Goal: Task Accomplishment & Management: Manage account settings

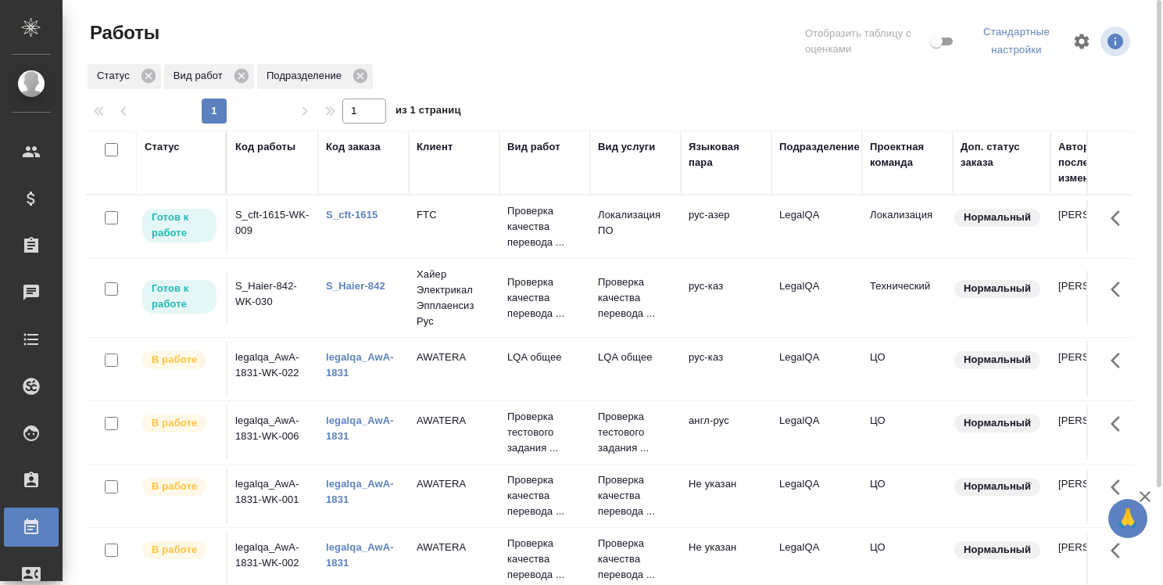
click at [350, 415] on link "legalqa_AwA-1831" at bounding box center [360, 427] width 68 height 27
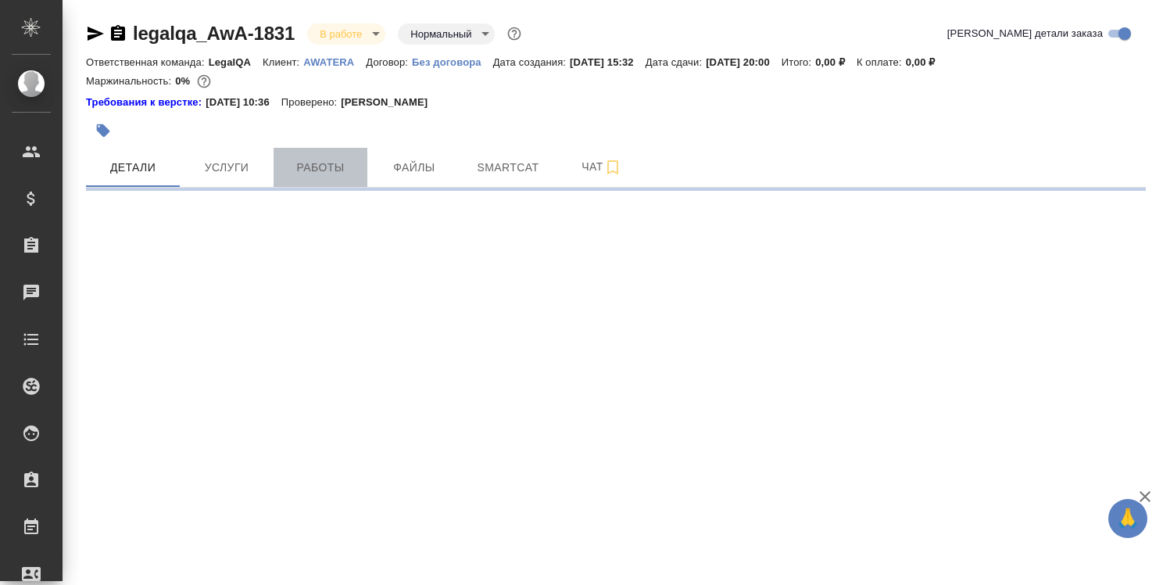
click at [321, 162] on span "Работы" at bounding box center [320, 168] width 75 height 20
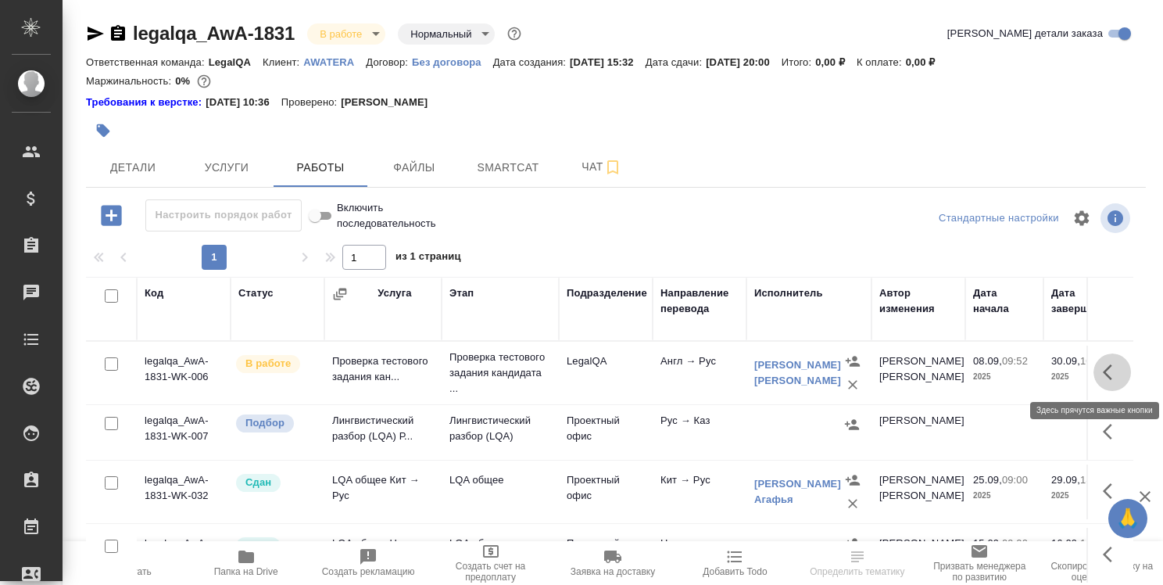
click at [1103, 372] on icon "button" at bounding box center [1112, 372] width 19 height 19
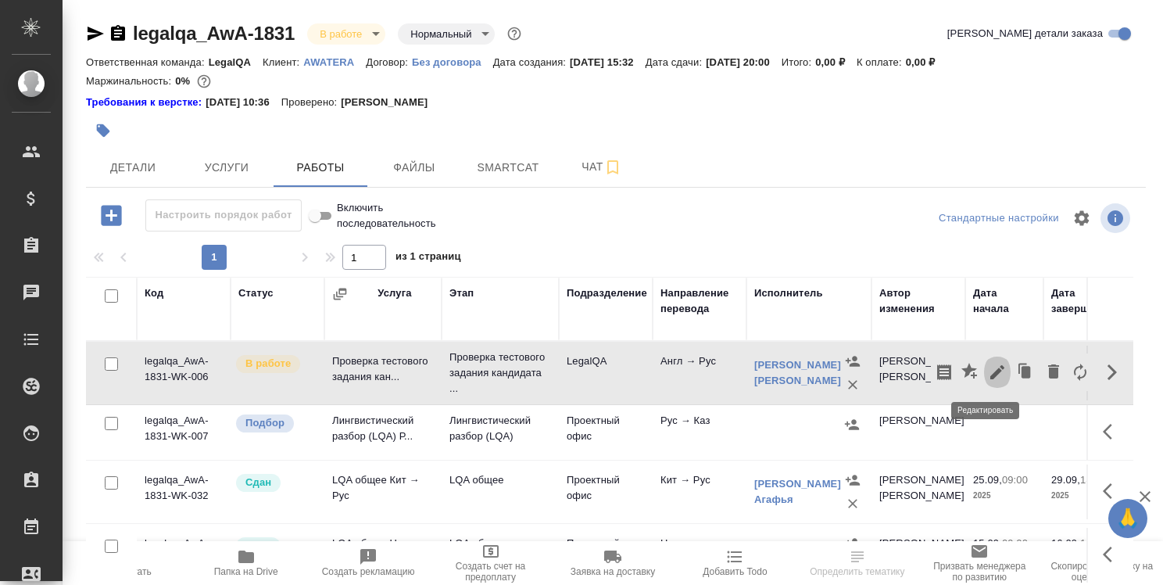
click at [990, 369] on icon "button" at bounding box center [997, 372] width 14 height 14
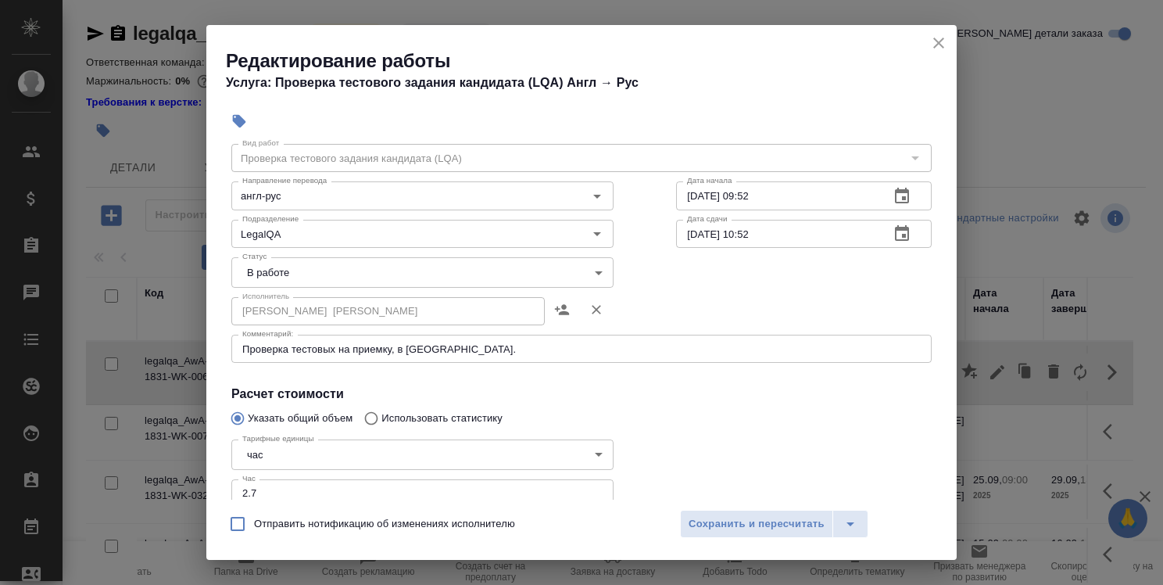
scroll to position [48, 0]
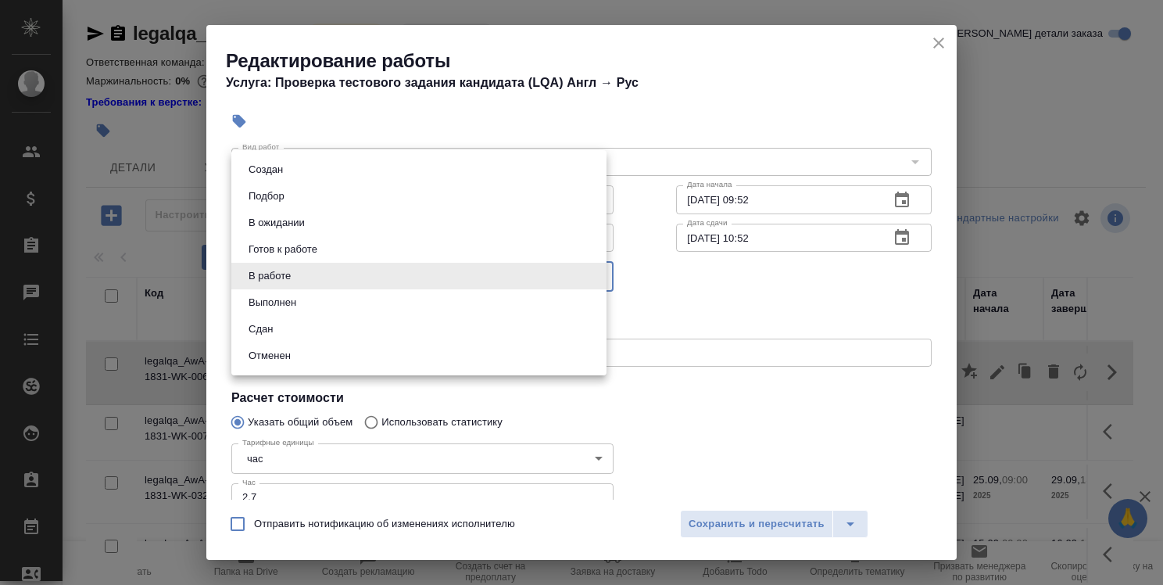
click at [539, 275] on body "🙏 .cls-1 fill:#fff; AWATERA [PERSON_NAME] Спецификации Заказы 0 Чаты Todo Проек…" at bounding box center [581, 292] width 1163 height 585
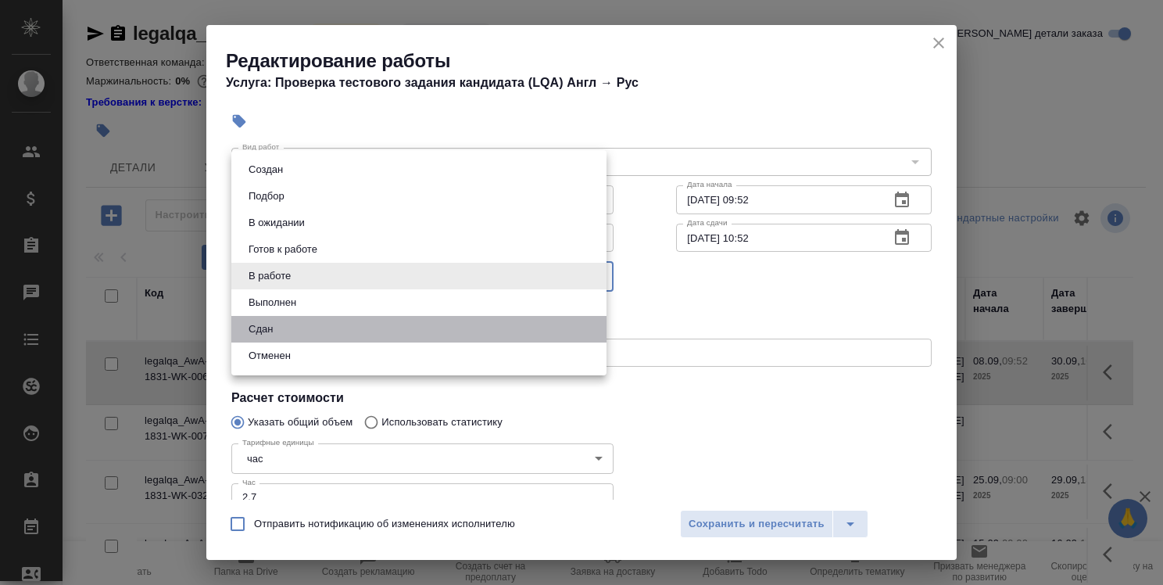
click at [521, 338] on li "Сдан" at bounding box center [418, 329] width 375 height 27
type input "closed"
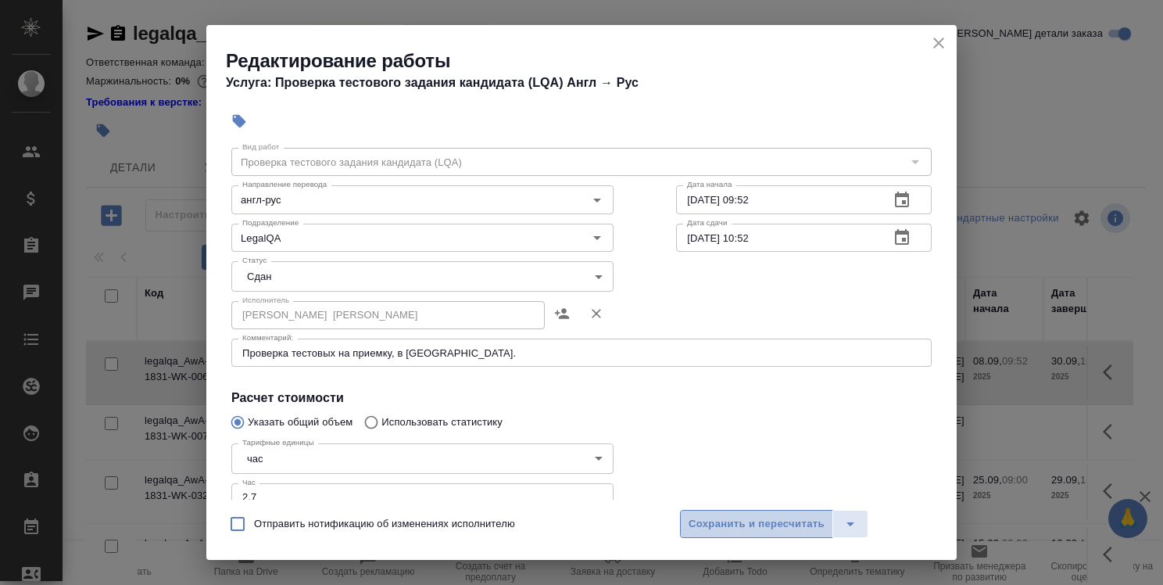
click at [745, 520] on span "Сохранить и пересчитать" at bounding box center [757, 524] width 136 height 18
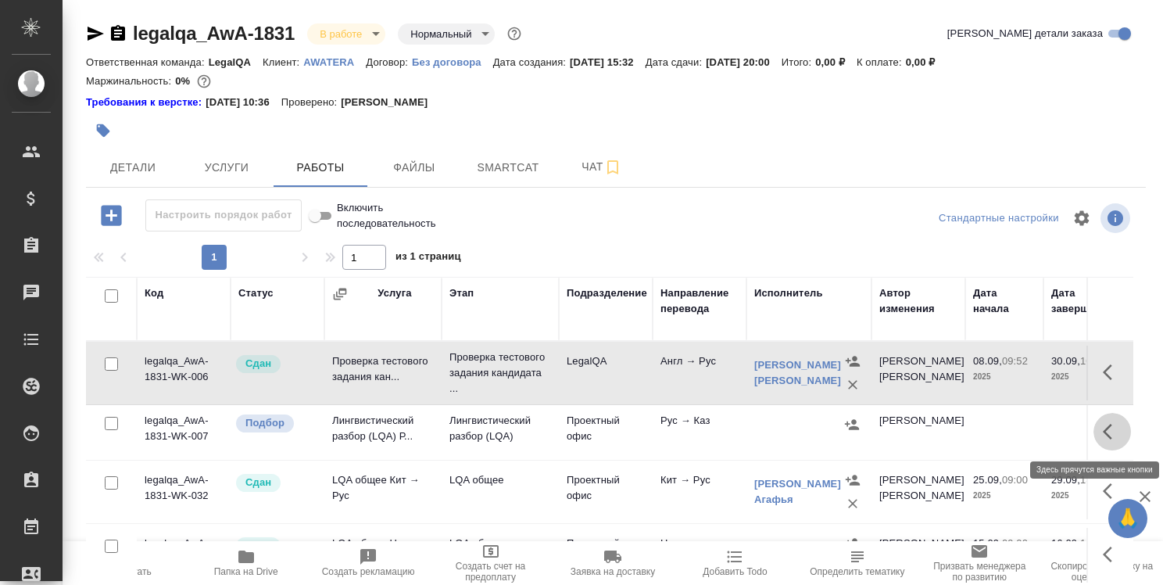
click at [1103, 431] on icon "button" at bounding box center [1112, 431] width 19 height 19
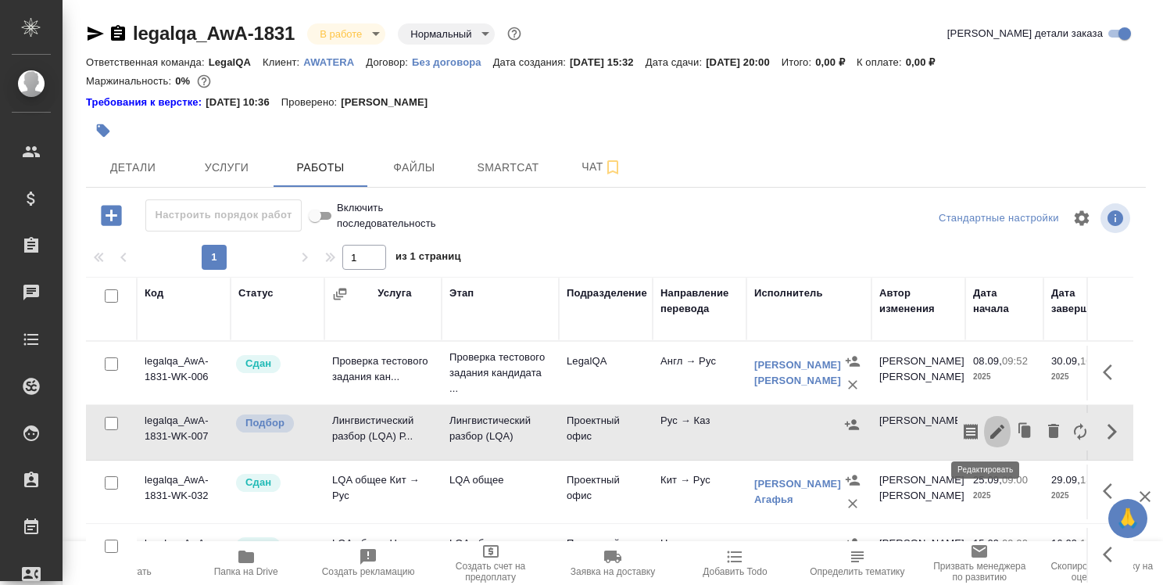
click at [988, 428] on icon "button" at bounding box center [997, 431] width 19 height 19
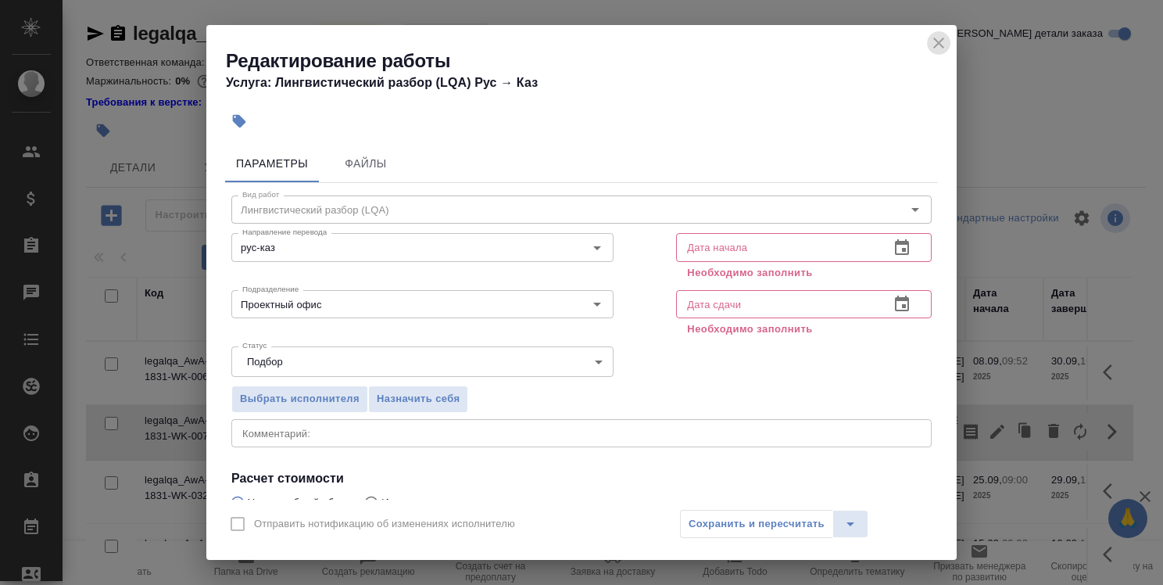
click at [938, 41] on icon "close" at bounding box center [938, 43] width 19 height 19
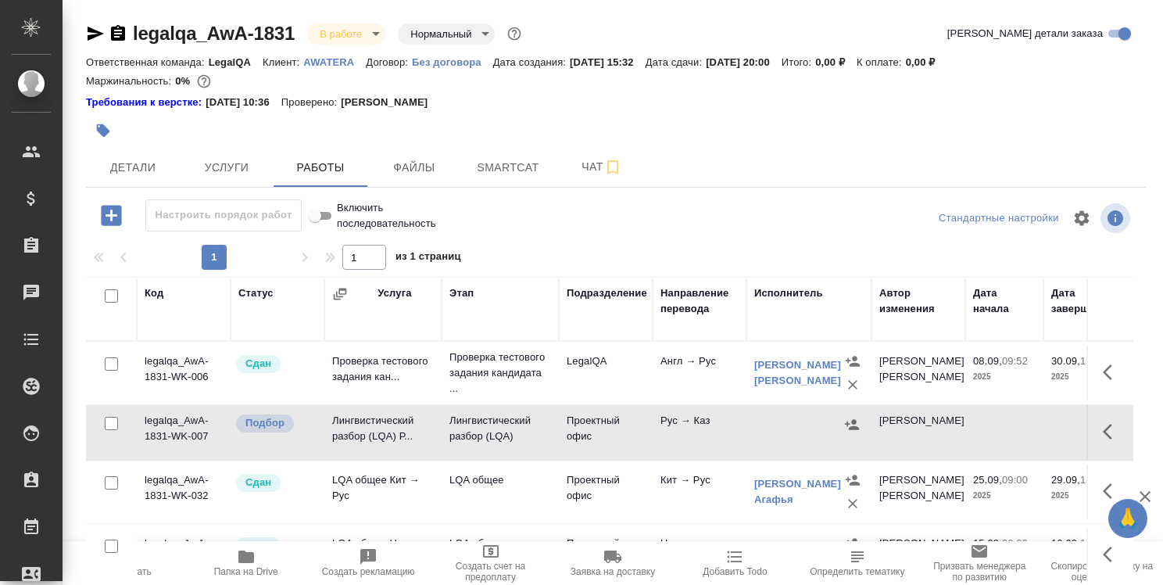
click at [110, 424] on input "checkbox" at bounding box center [111, 423] width 13 height 13
checkbox input "true"
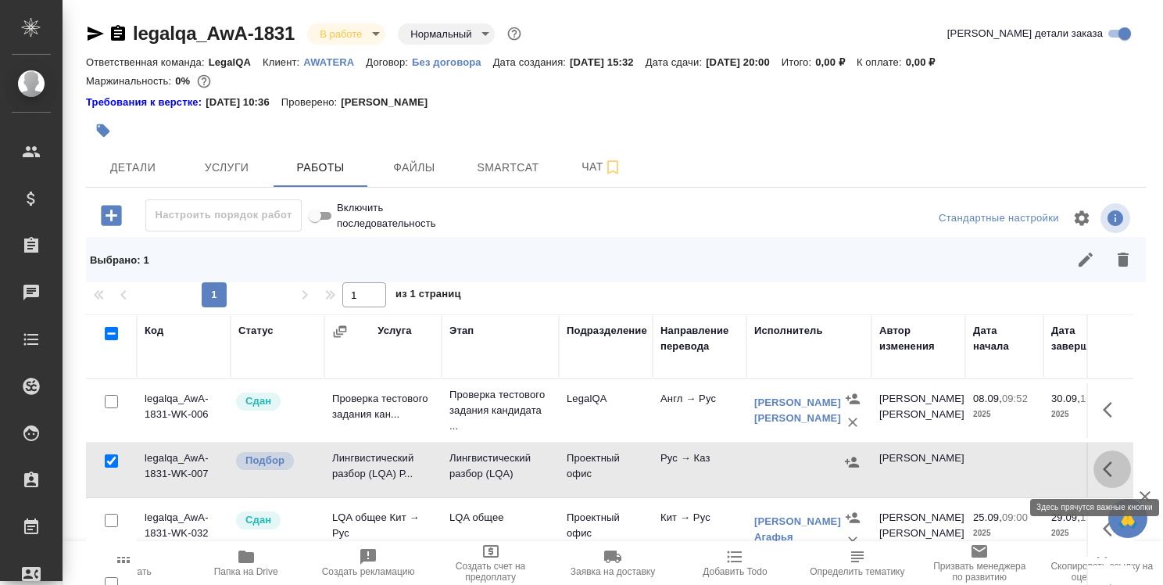
click at [1103, 467] on icon "button" at bounding box center [1107, 469] width 9 height 16
click at [1049, 466] on icon "button" at bounding box center [1053, 468] width 19 height 19
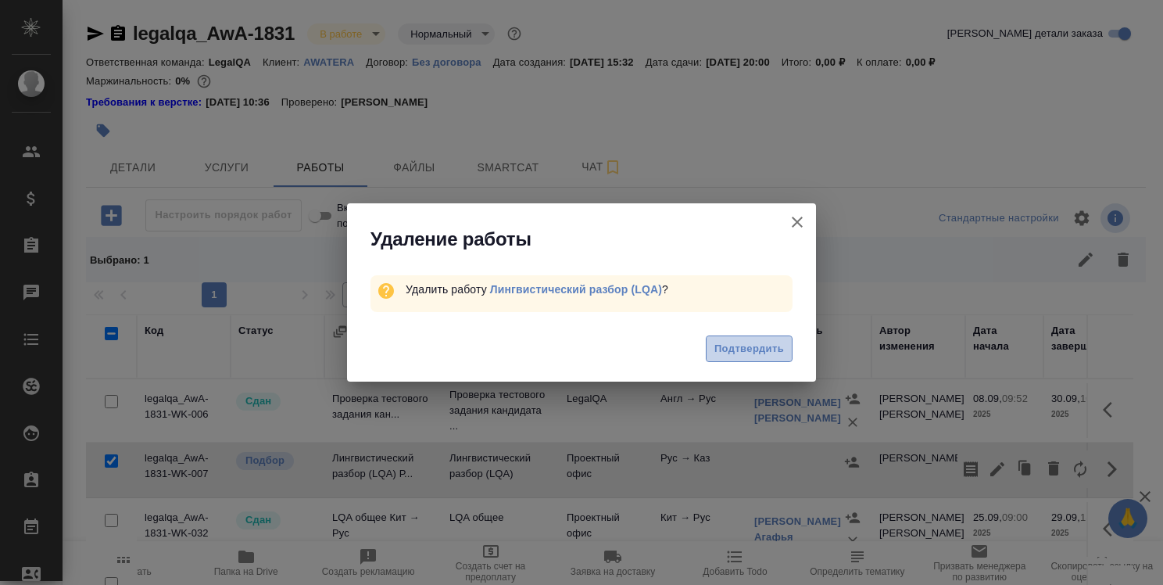
click at [778, 360] on button "Подтвердить" at bounding box center [749, 348] width 87 height 27
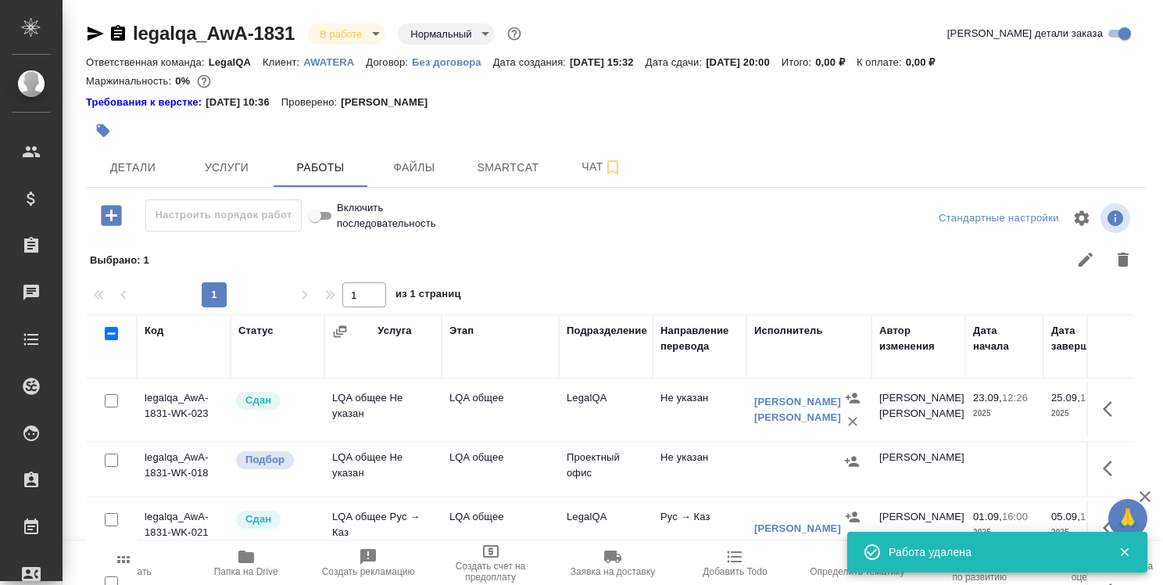
scroll to position [263, 0]
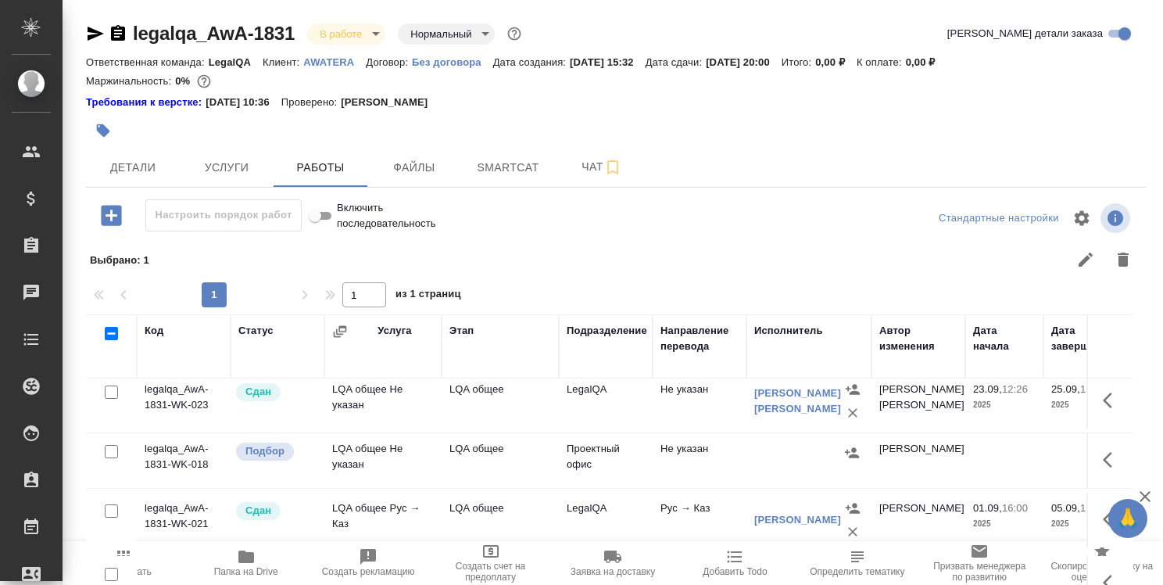
click at [109, 450] on input "checkbox" at bounding box center [111, 451] width 13 height 13
checkbox input "true"
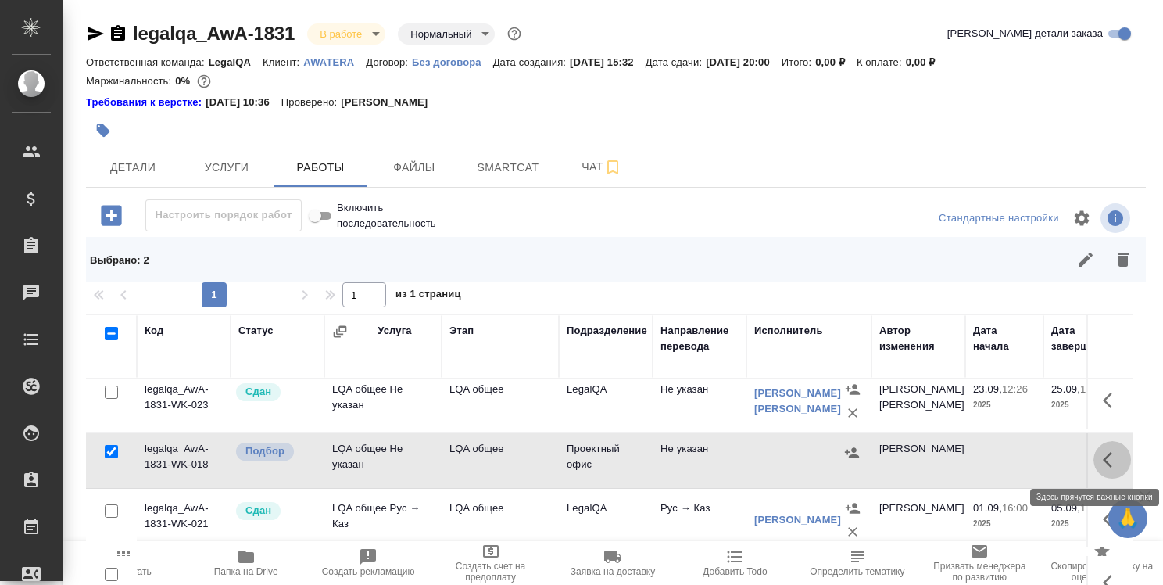
click at [1103, 459] on icon "button" at bounding box center [1112, 459] width 19 height 19
click at [1048, 460] on icon "button" at bounding box center [1053, 459] width 11 height 14
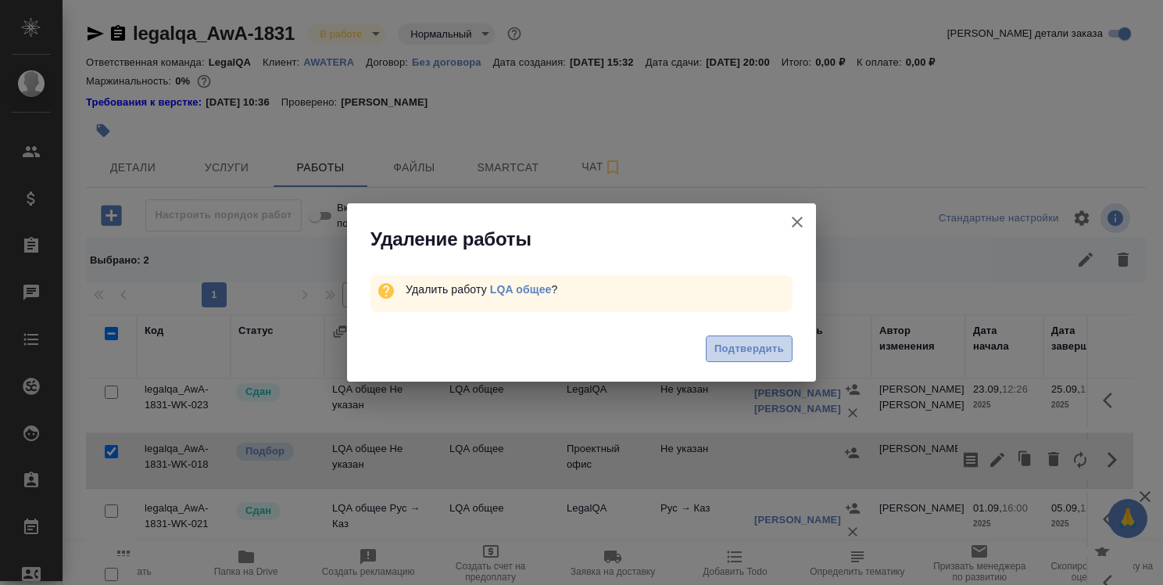
click at [742, 350] on span "Подтвердить" at bounding box center [749, 349] width 70 height 18
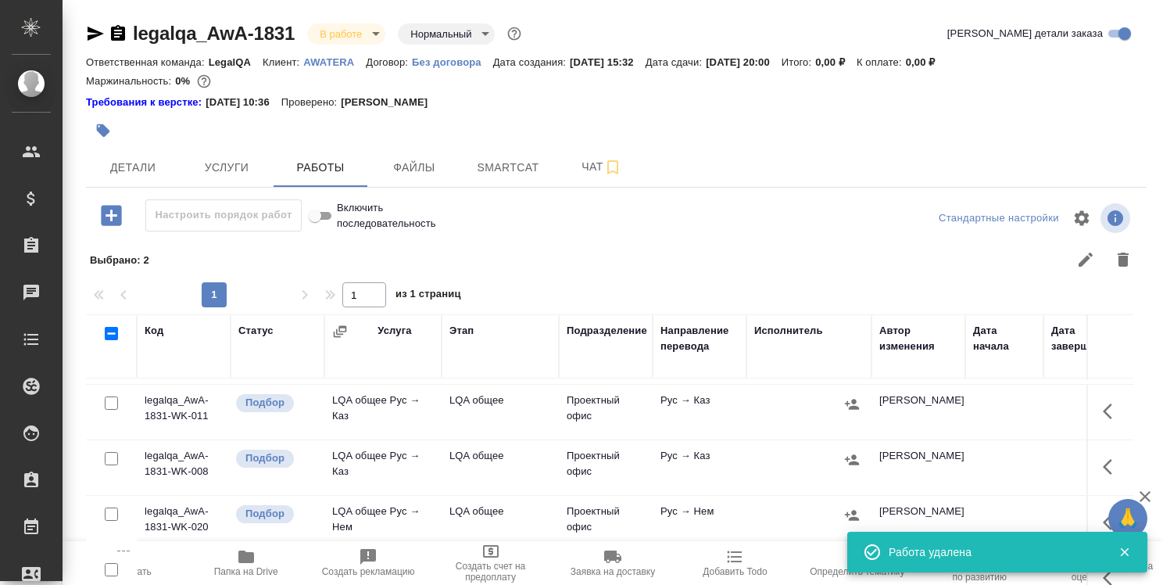
scroll to position [445, 0]
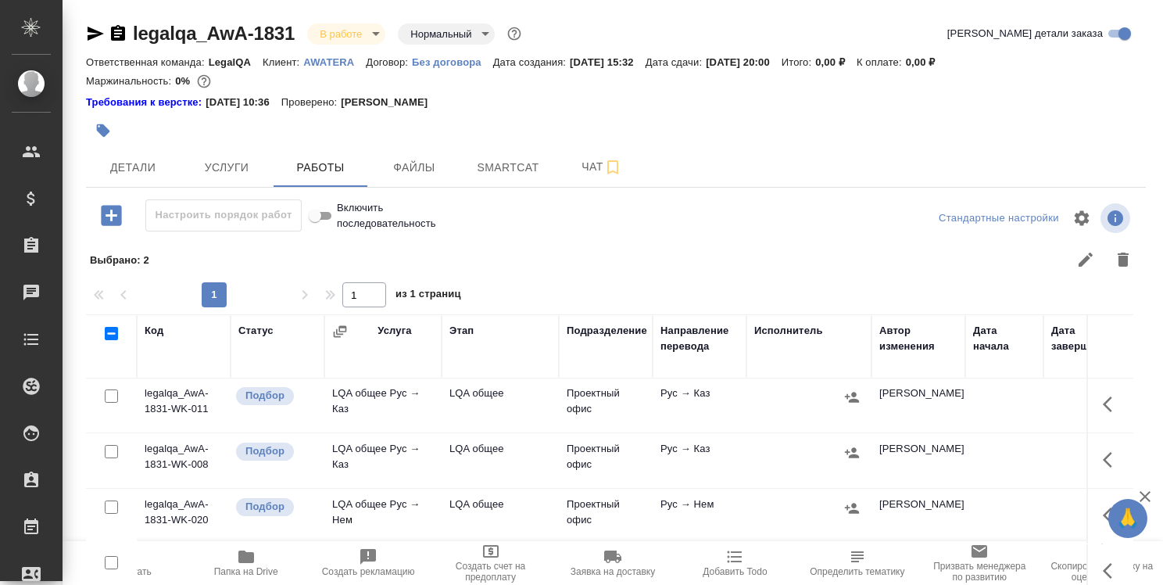
click at [108, 395] on input "checkbox" at bounding box center [111, 395] width 13 height 13
checkbox input "true"
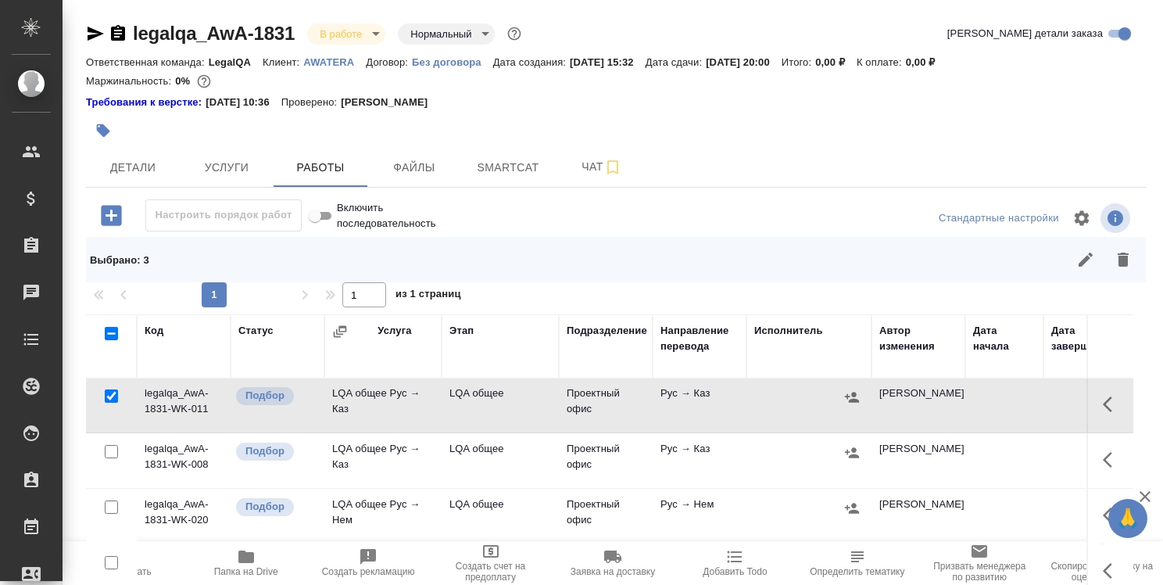
click at [110, 449] on input "checkbox" at bounding box center [111, 451] width 13 height 13
checkbox input "true"
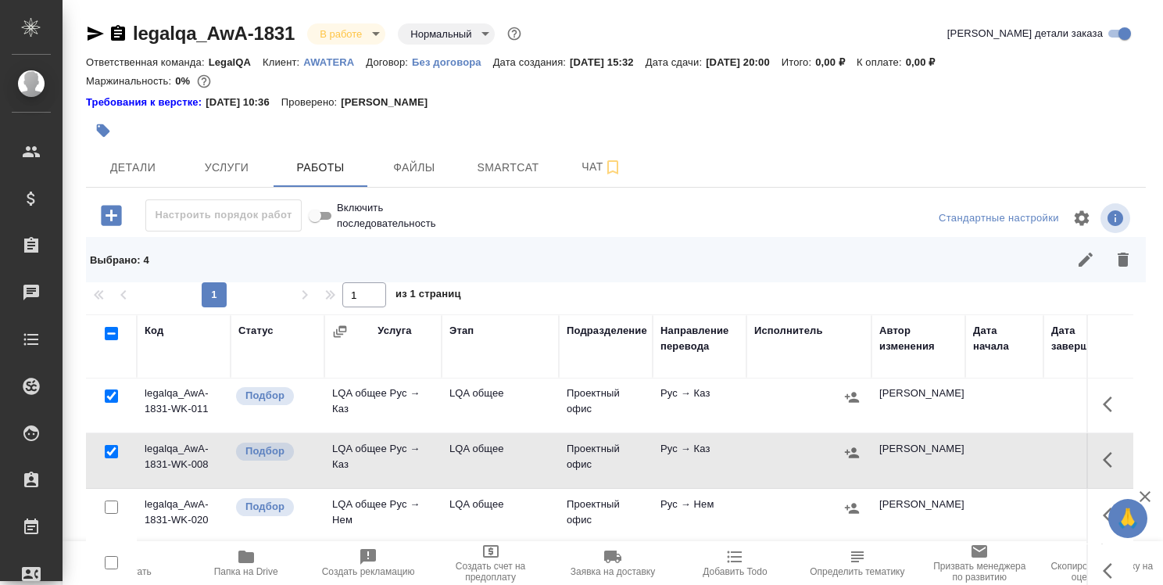
click at [113, 506] on input "checkbox" at bounding box center [111, 506] width 13 height 13
checkbox input "true"
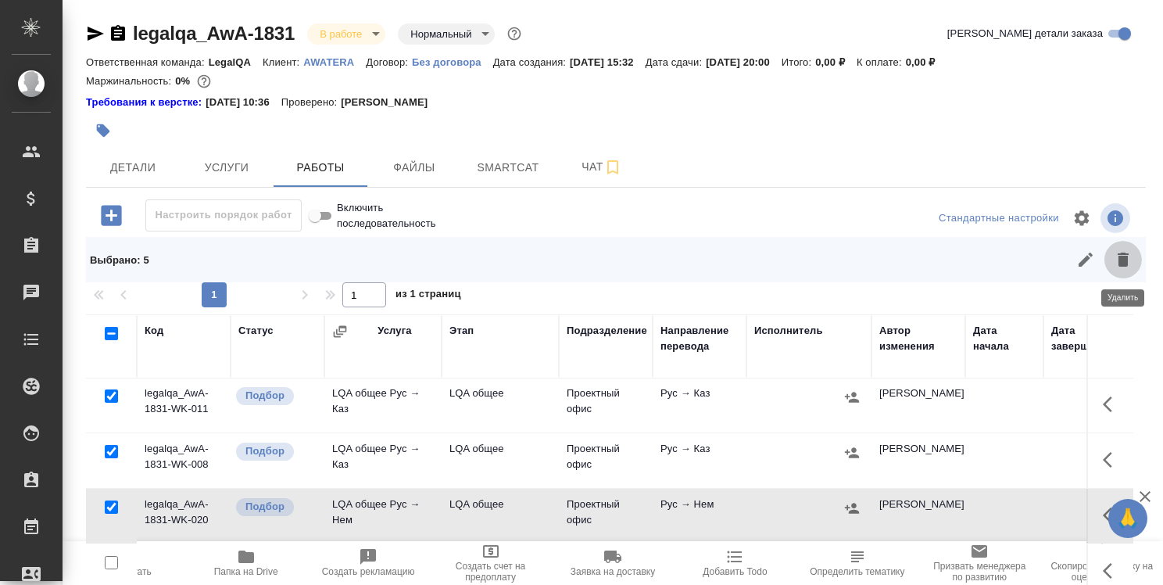
click at [1126, 256] on icon "button" at bounding box center [1123, 259] width 11 height 14
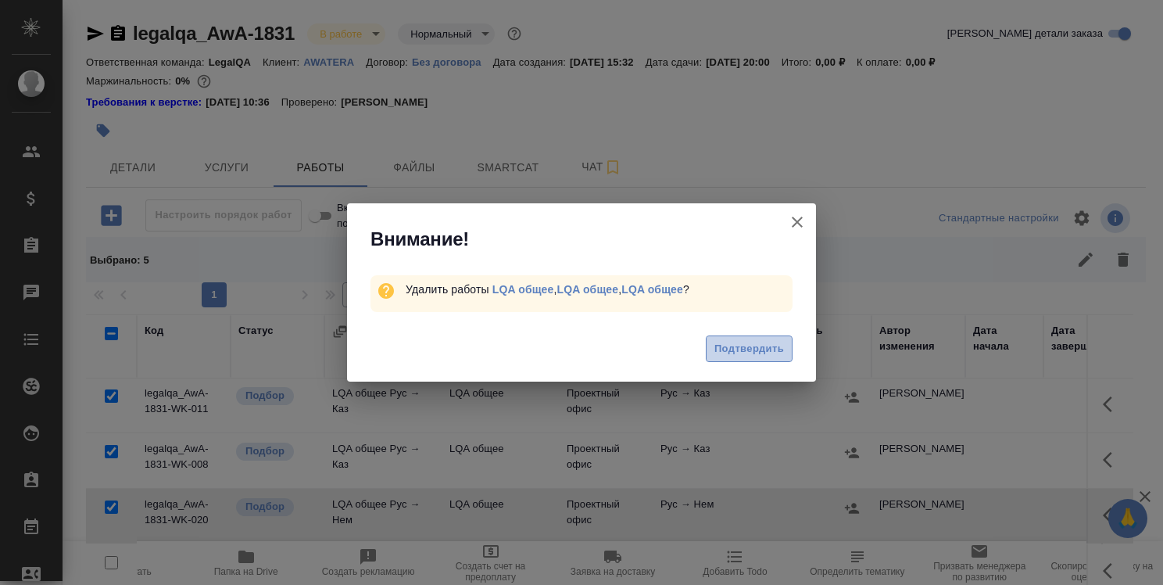
click at [738, 341] on span "Подтвердить" at bounding box center [749, 349] width 70 height 18
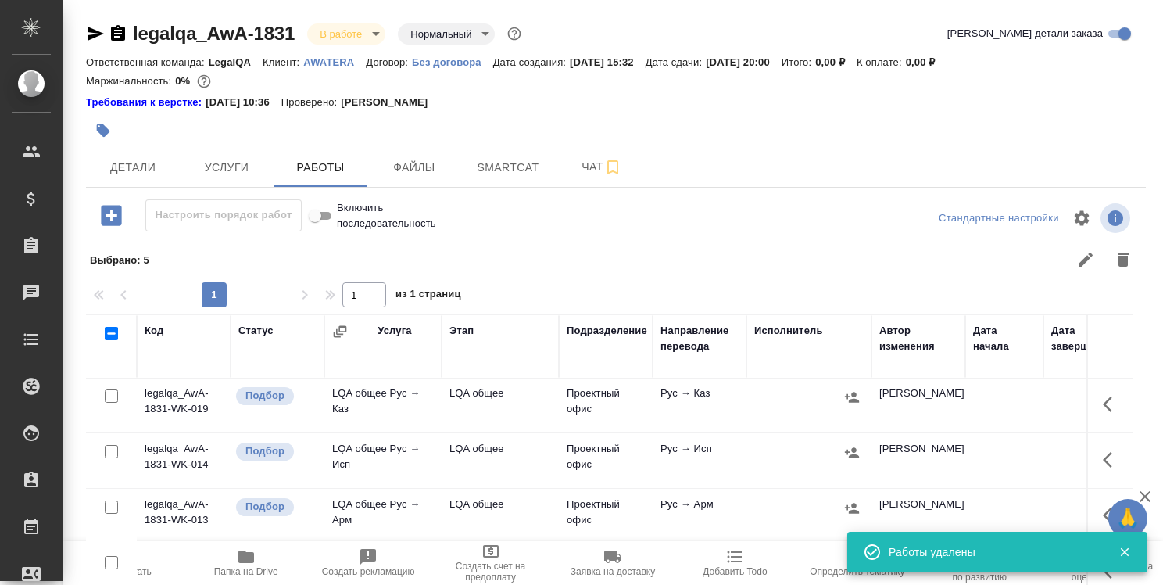
click at [109, 396] on input "checkbox" at bounding box center [111, 395] width 13 height 13
checkbox input "true"
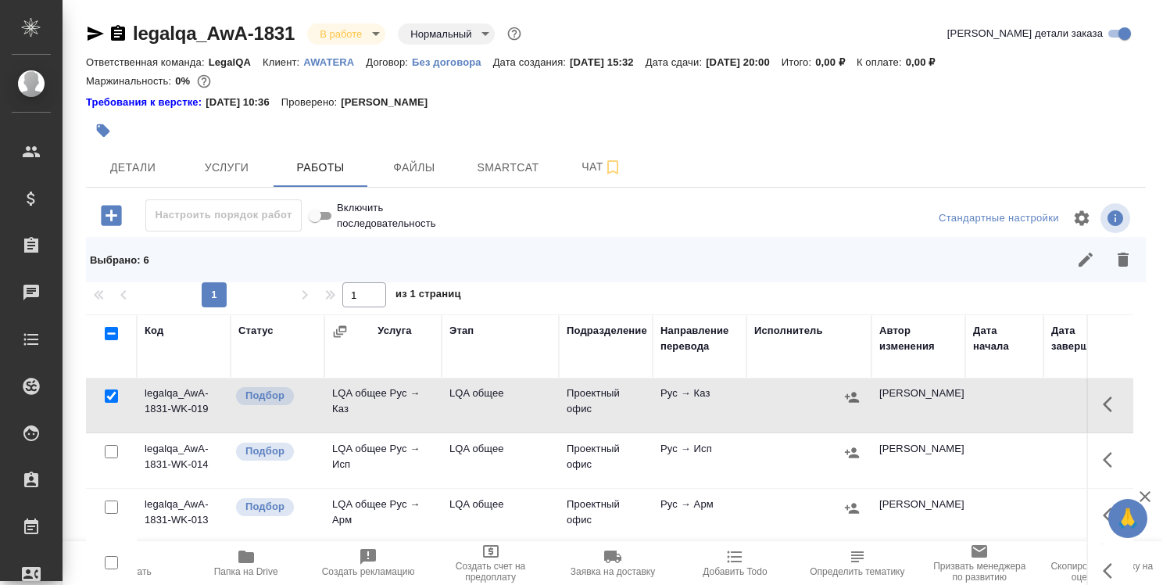
click at [111, 447] on input "checkbox" at bounding box center [111, 451] width 13 height 13
checkbox input "true"
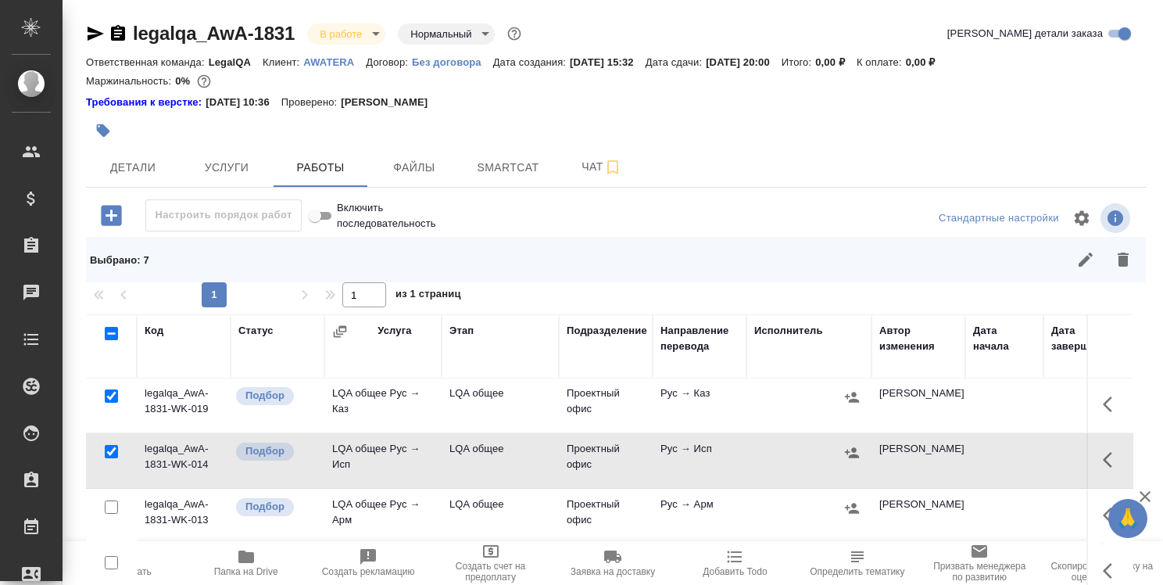
click at [110, 503] on input "checkbox" at bounding box center [111, 506] width 13 height 13
checkbox input "true"
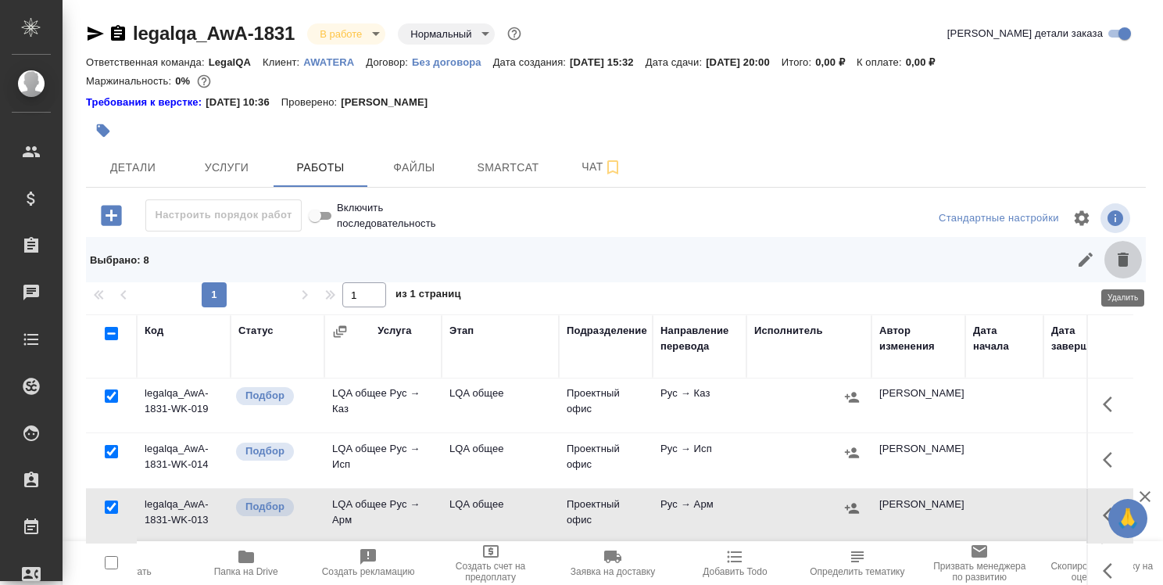
click at [1122, 257] on icon "button" at bounding box center [1123, 259] width 11 height 14
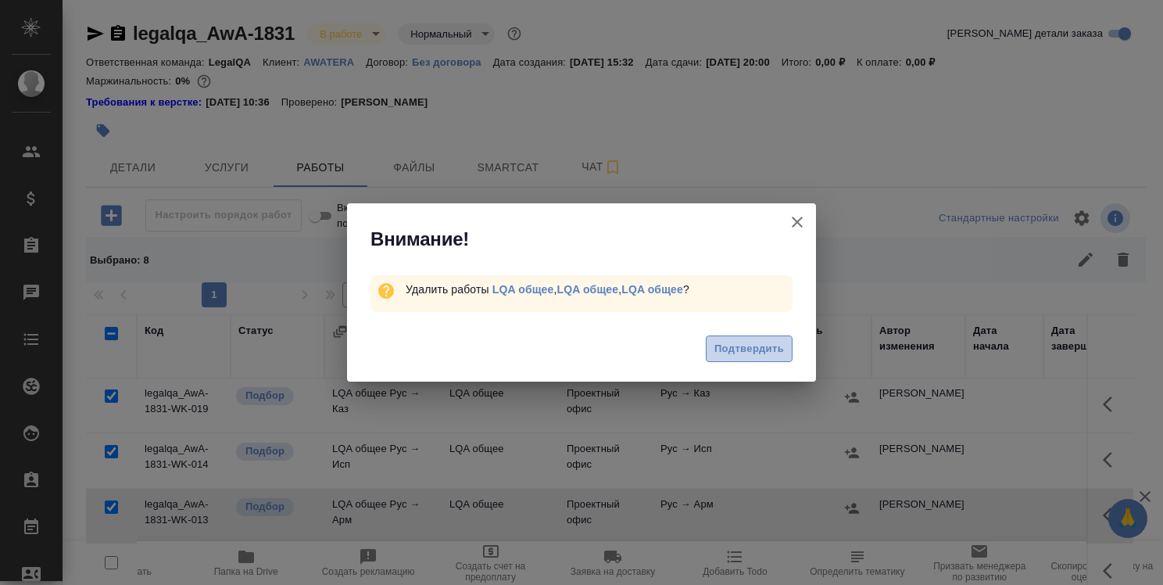
click at [736, 342] on span "Подтвердить" at bounding box center [749, 349] width 70 height 18
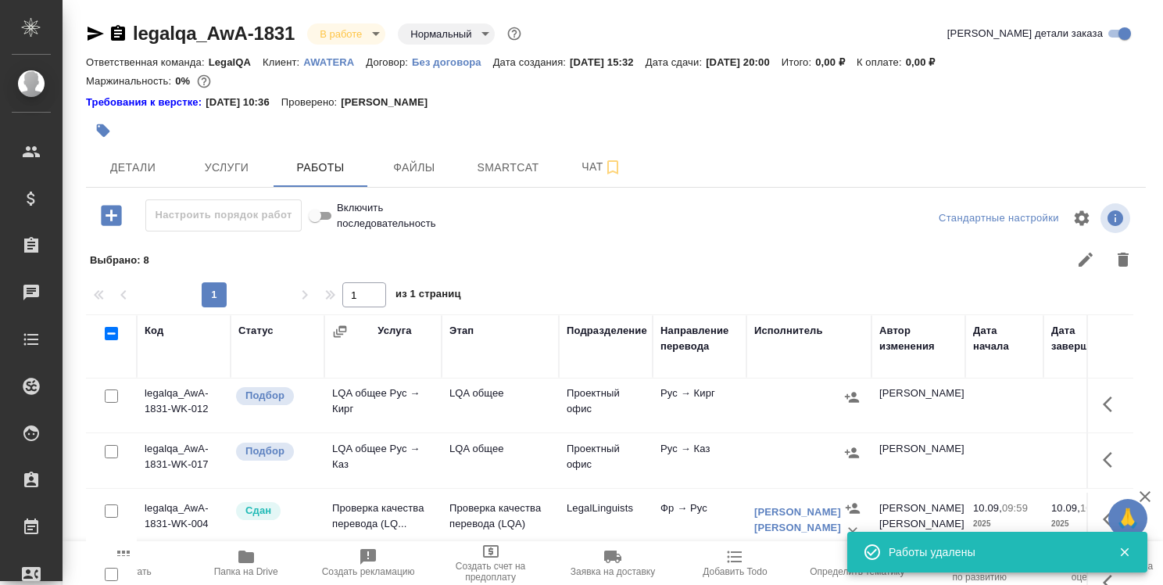
click at [107, 447] on input "checkbox" at bounding box center [111, 451] width 13 height 13
checkbox input "true"
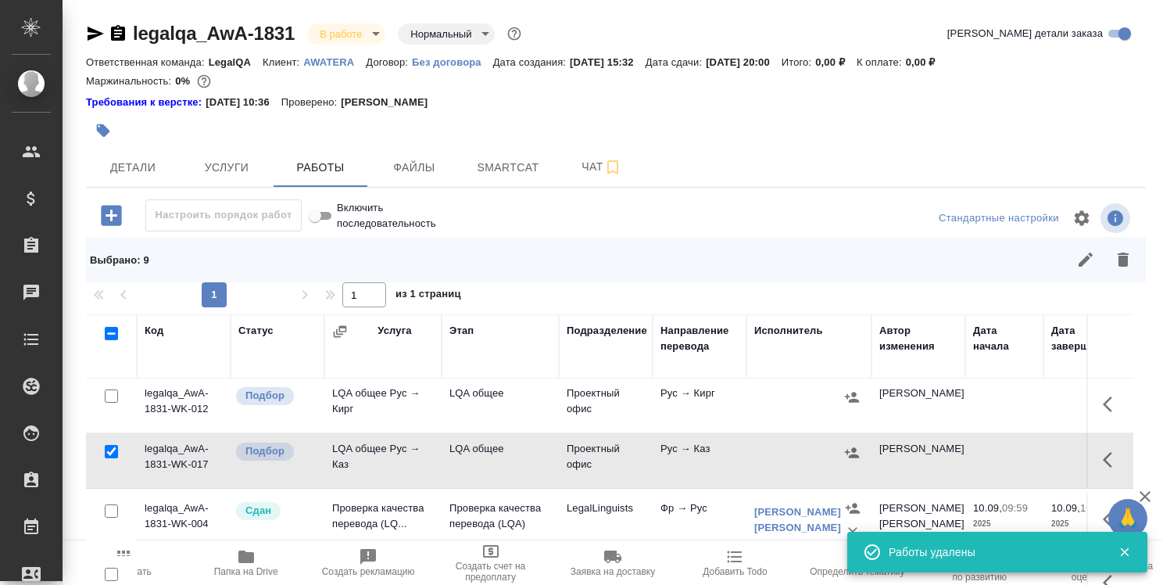
click at [109, 391] on input "checkbox" at bounding box center [111, 395] width 13 height 13
checkbox input "true"
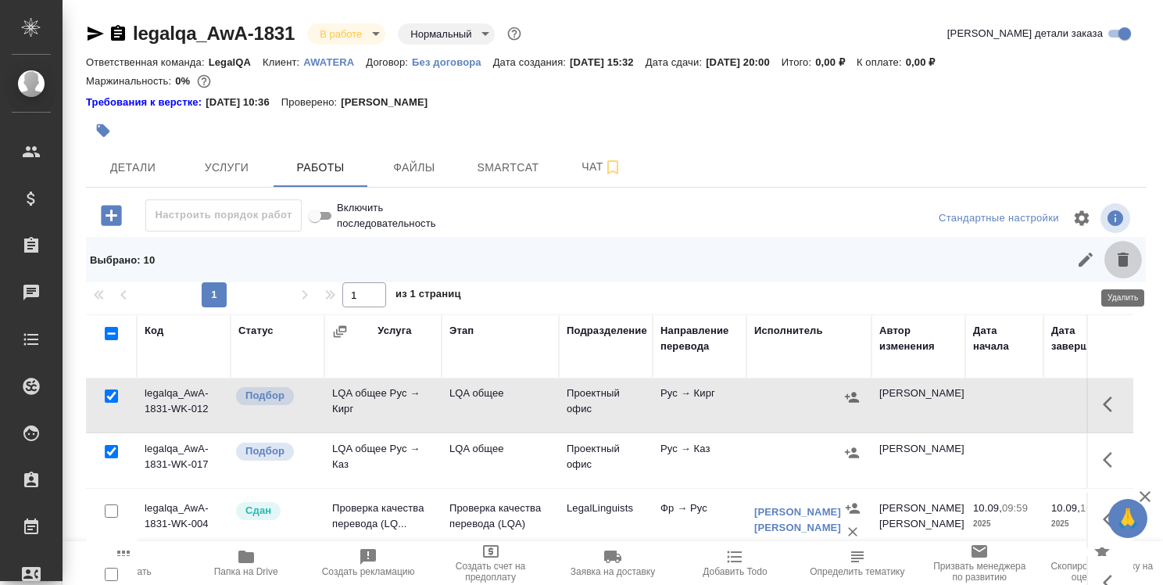
click at [1128, 253] on icon "button" at bounding box center [1123, 259] width 11 height 14
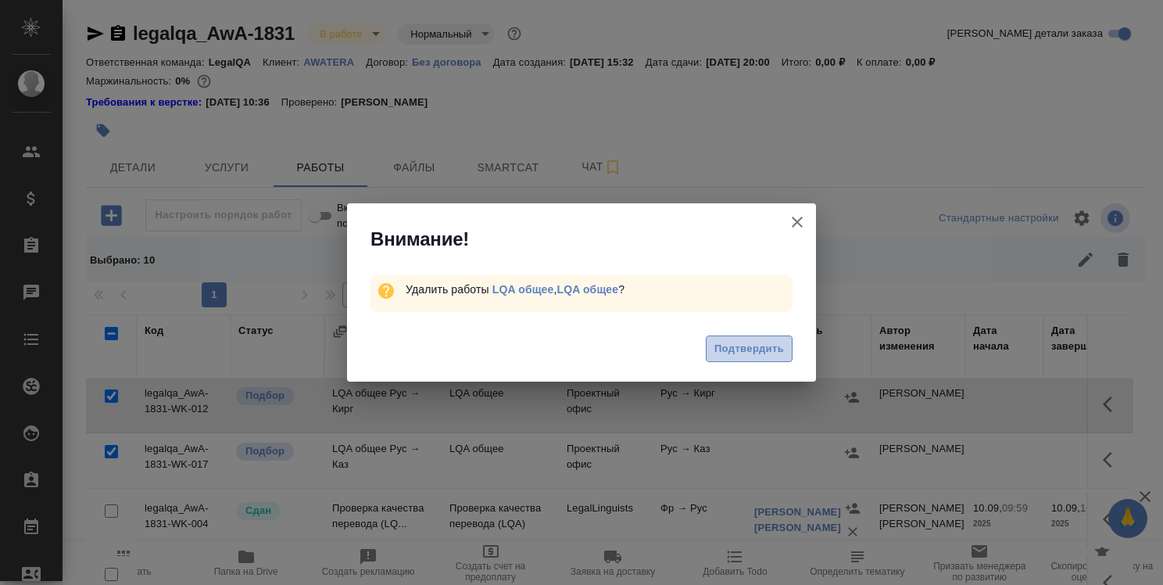
click at [748, 347] on span "Подтвердить" at bounding box center [749, 349] width 70 height 18
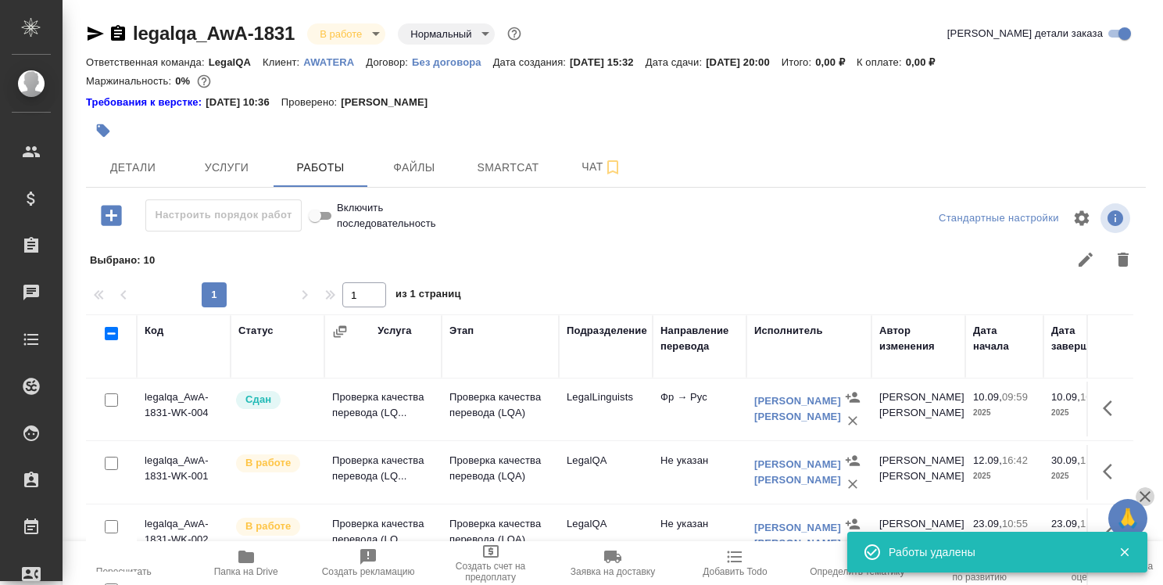
click at [1146, 493] on icon "button" at bounding box center [1145, 496] width 19 height 19
click at [1119, 549] on icon "button" at bounding box center [1125, 552] width 14 height 14
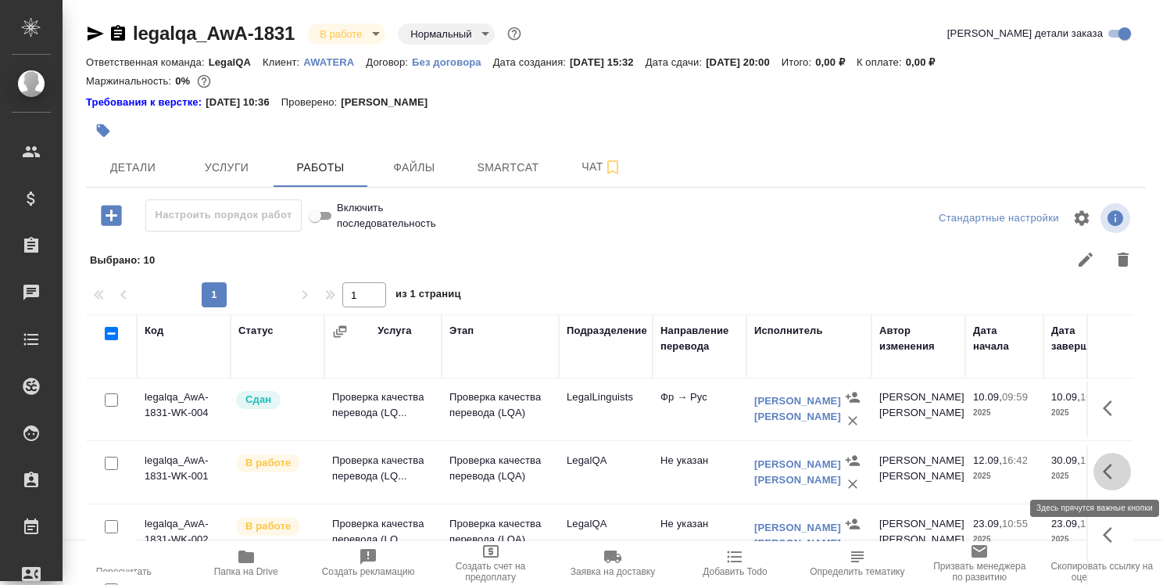
click at [1103, 477] on icon "button" at bounding box center [1112, 471] width 19 height 19
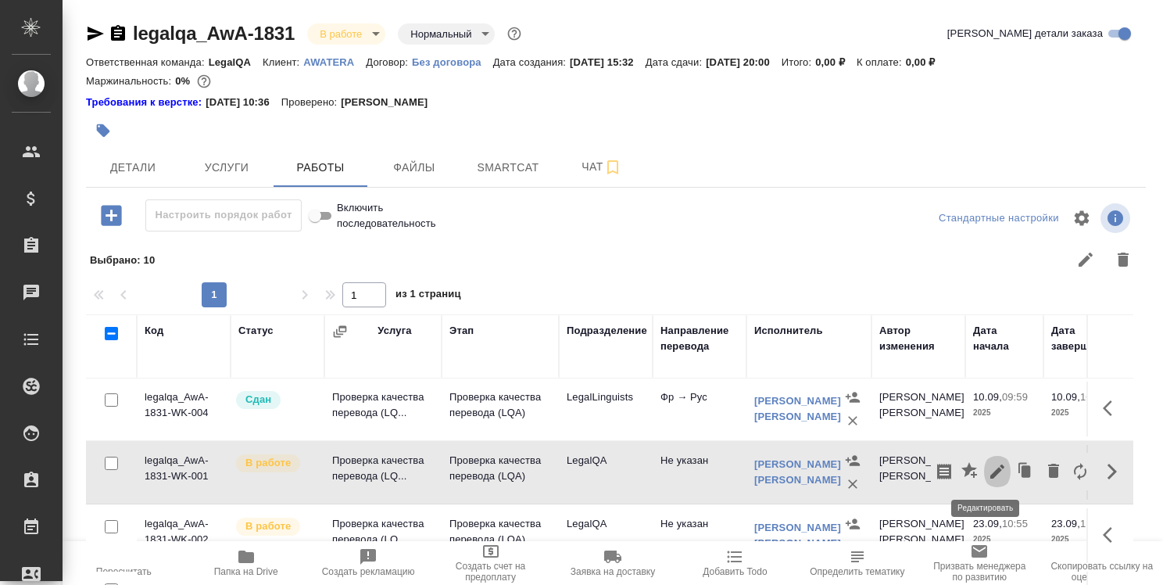
click at [990, 467] on icon "button" at bounding box center [997, 471] width 14 height 14
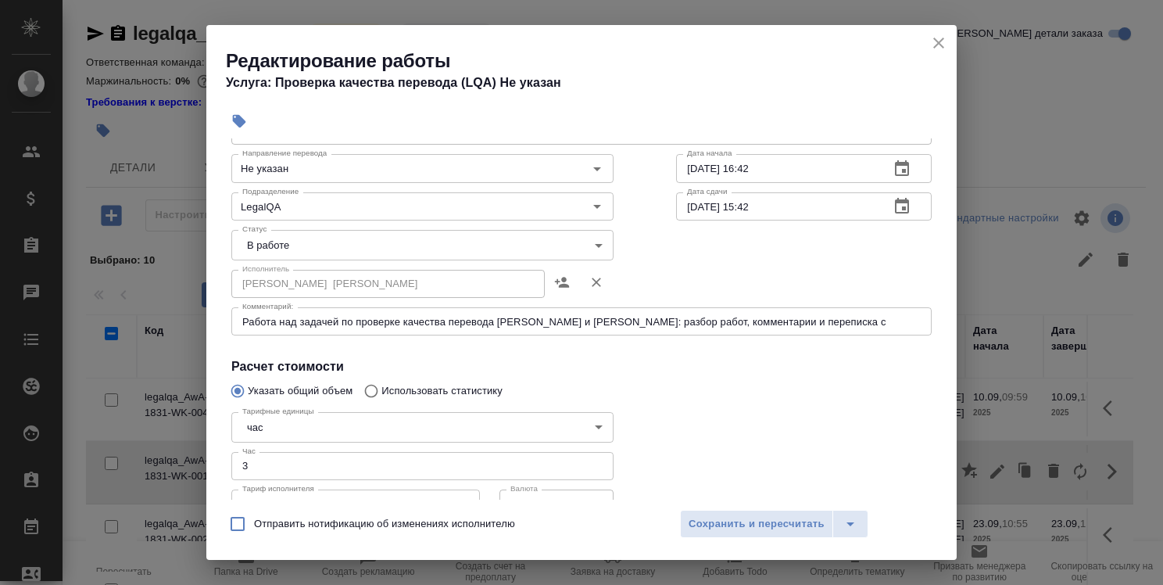
scroll to position [81, 0]
click at [381, 460] on input "3" at bounding box center [422, 464] width 382 height 28
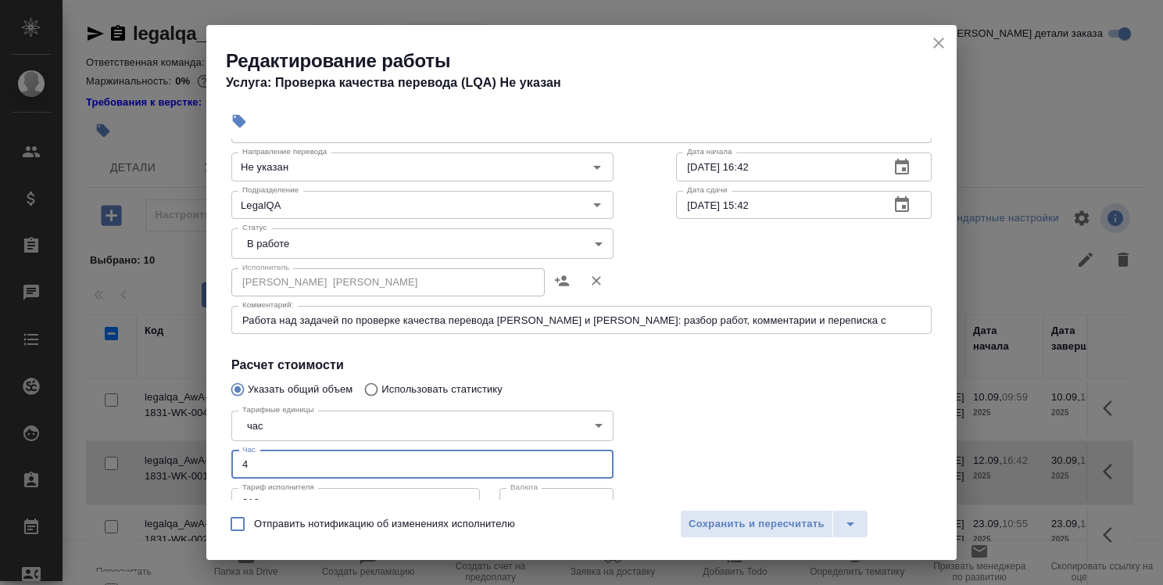
click at [381, 460] on input "4" at bounding box center [422, 464] width 382 height 28
type input "4"
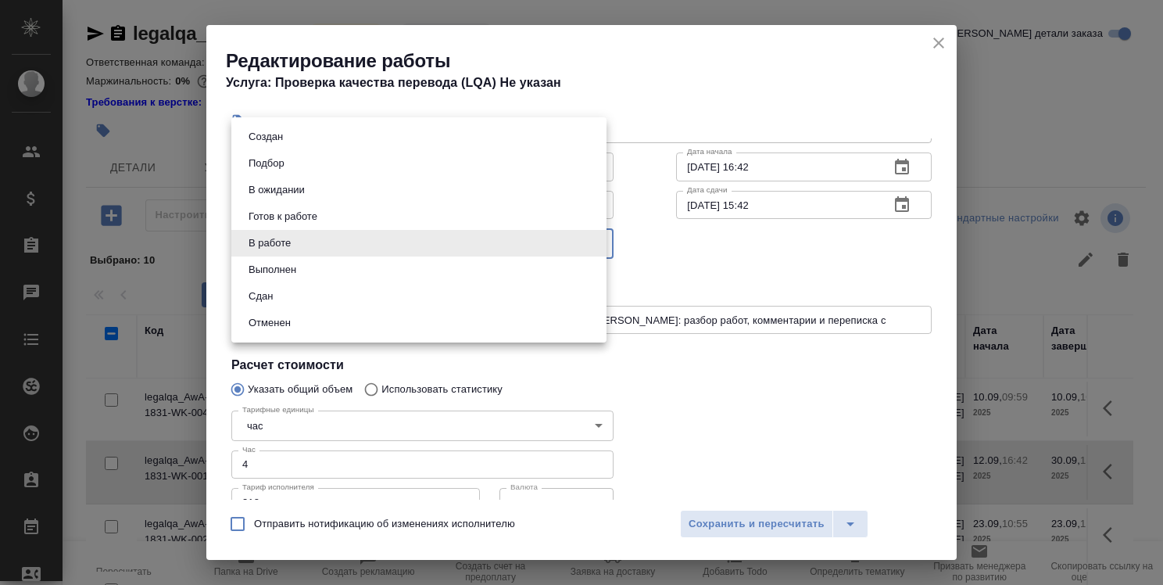
click at [474, 254] on body ".cls-1 fill:#fff; AWATERA [PERSON_NAME] Спецификации Заказы 0 Чаты Todo Проекты…" at bounding box center [581, 292] width 1163 height 585
click at [451, 292] on li "Сдан" at bounding box center [418, 296] width 375 height 27
type input "closed"
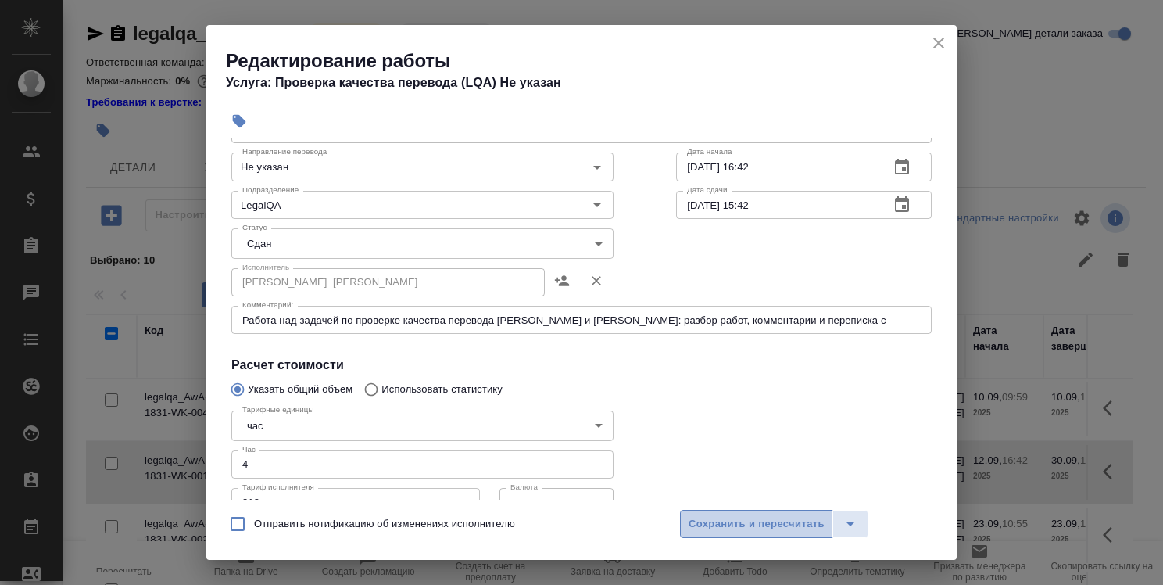
click at [734, 518] on span "Сохранить и пересчитать" at bounding box center [757, 524] width 136 height 18
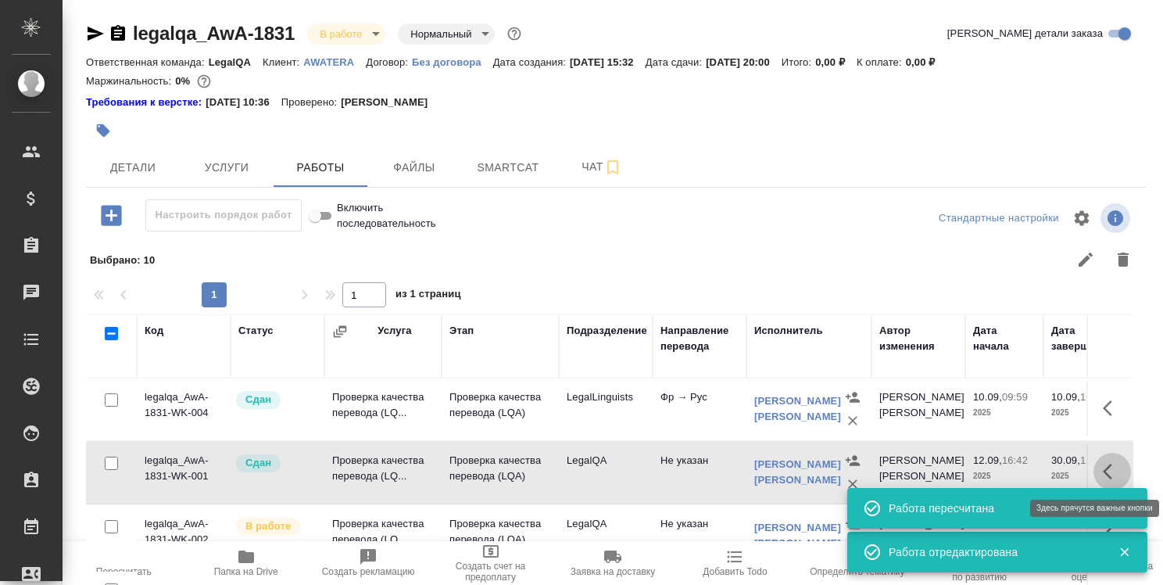
click at [1103, 467] on icon "button" at bounding box center [1112, 471] width 19 height 19
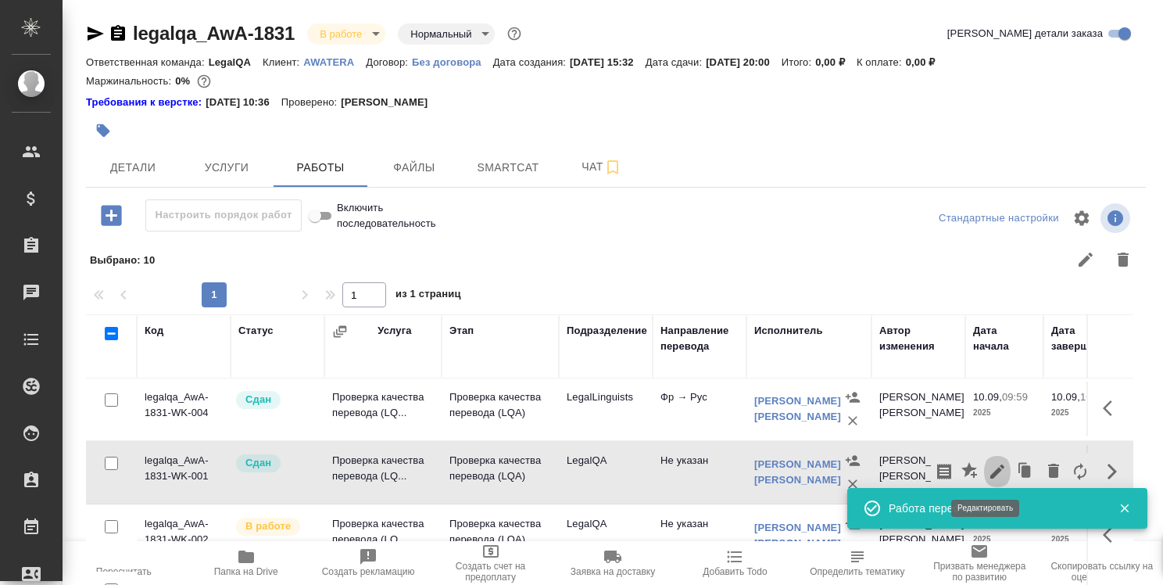
click at [988, 464] on icon "button" at bounding box center [997, 471] width 19 height 19
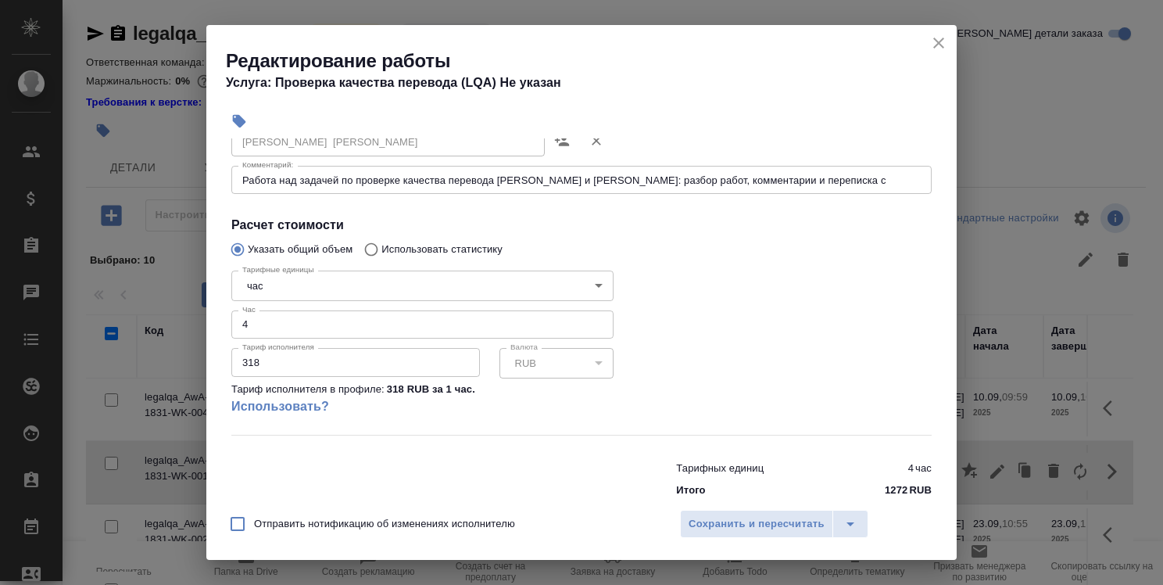
scroll to position [220, 0]
click at [767, 521] on span "Сохранить и пересчитать" at bounding box center [757, 524] width 136 height 18
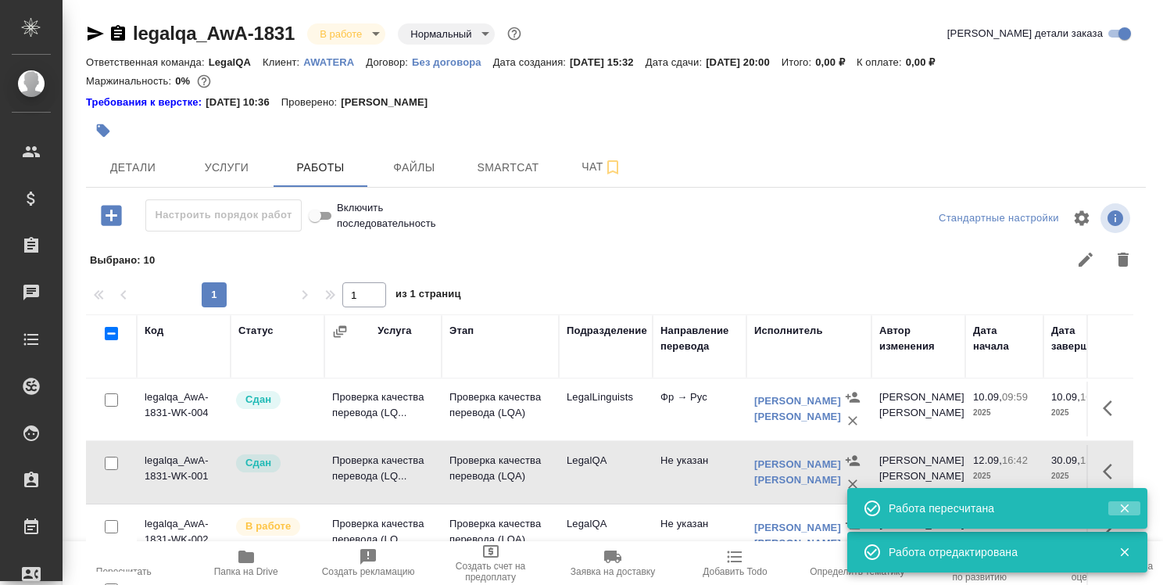
click at [1126, 506] on icon "button" at bounding box center [1124, 508] width 9 height 9
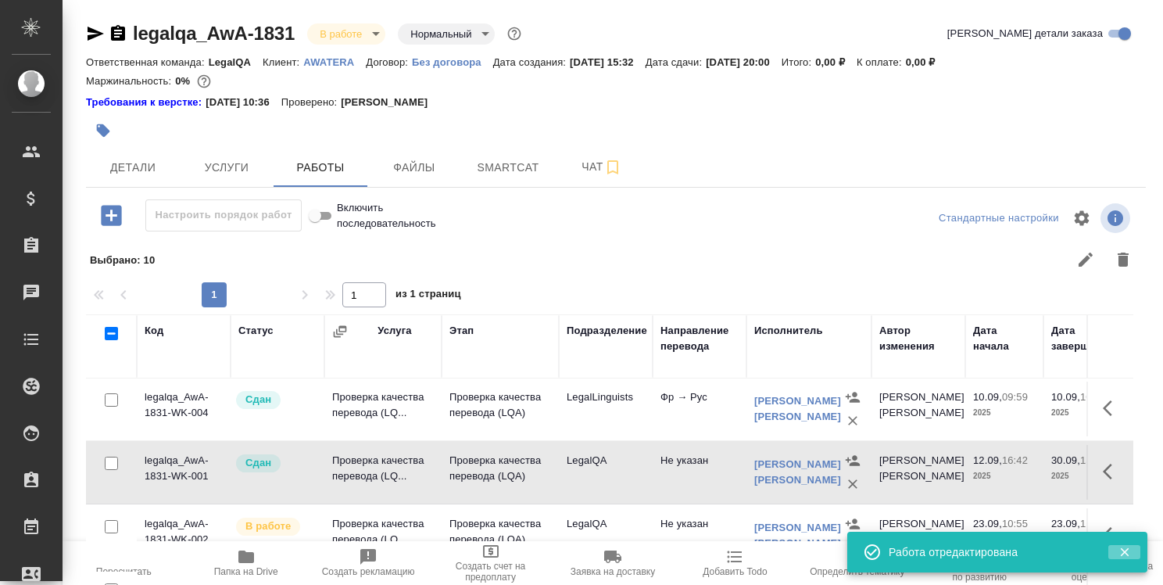
click at [1122, 549] on icon "button" at bounding box center [1124, 552] width 9 height 9
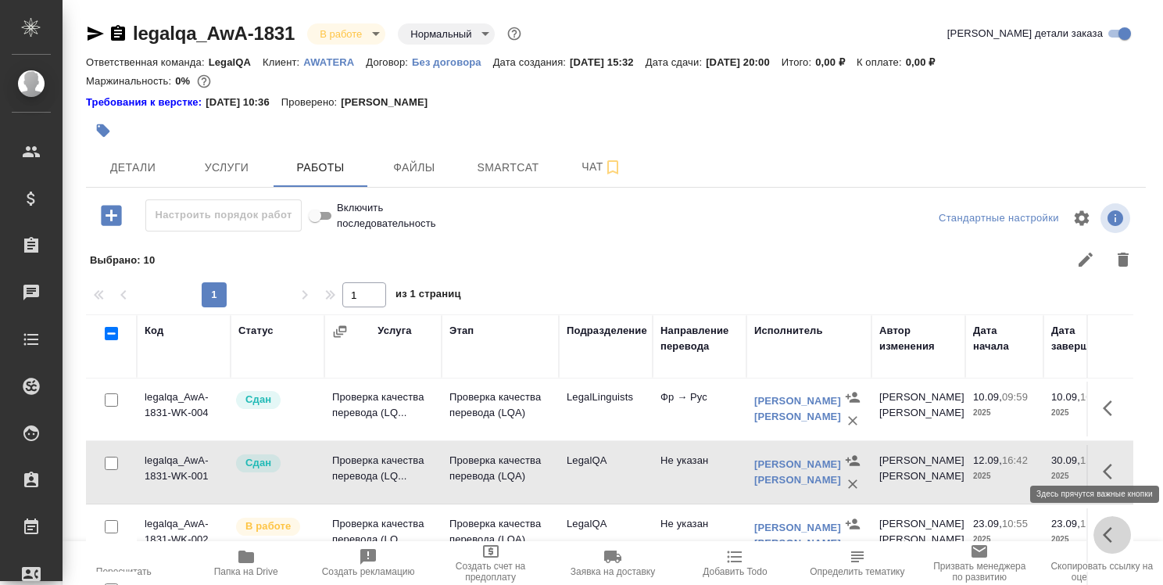
click at [1103, 529] on icon "button" at bounding box center [1112, 534] width 19 height 19
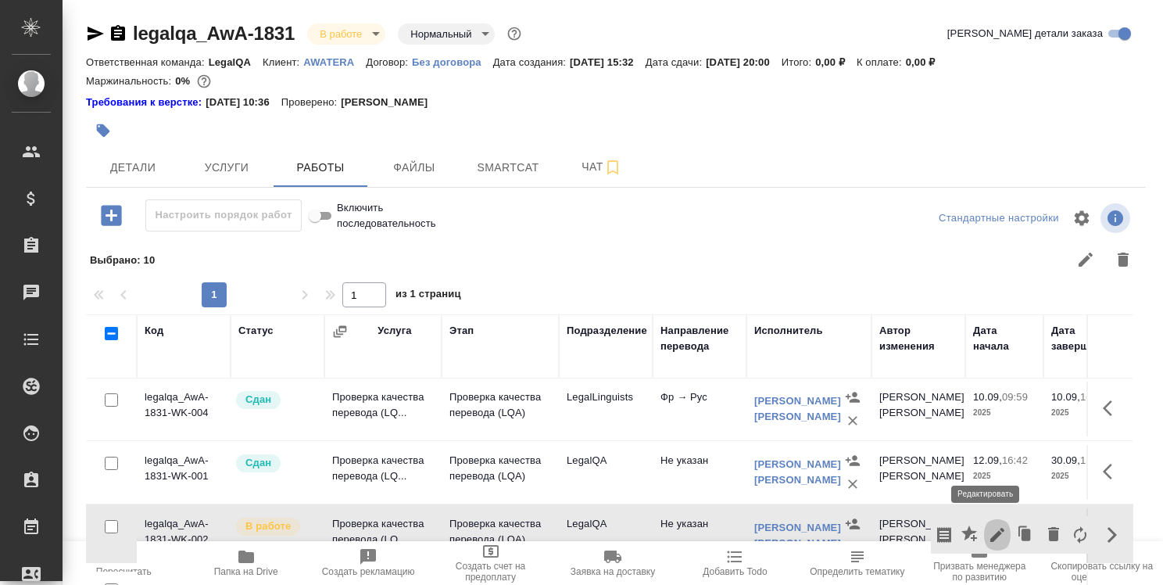
click at [988, 531] on icon "button" at bounding box center [997, 534] width 19 height 19
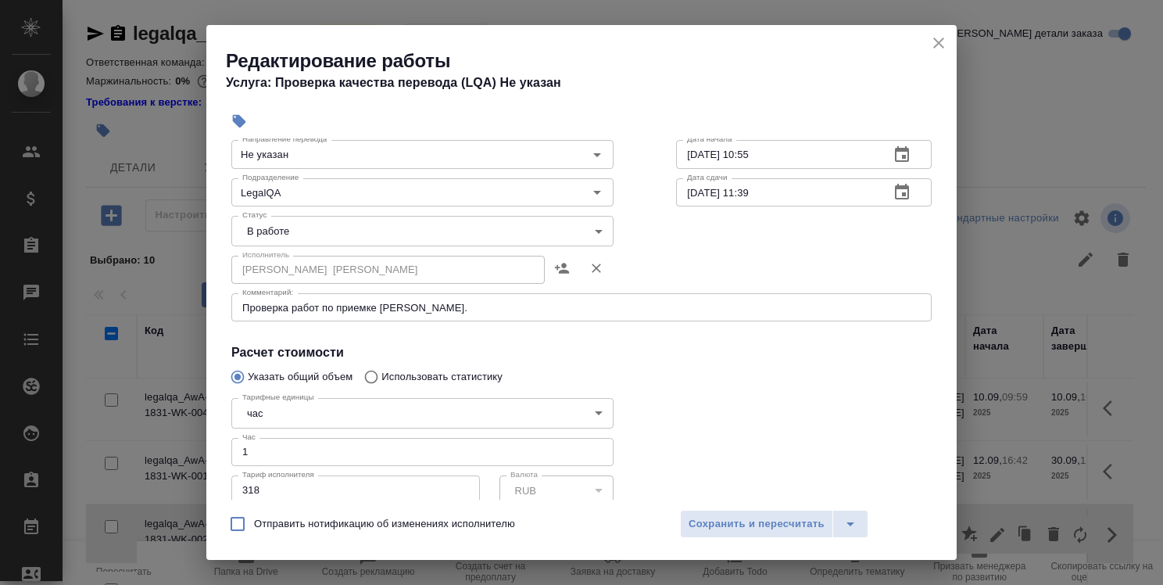
scroll to position [109, 0]
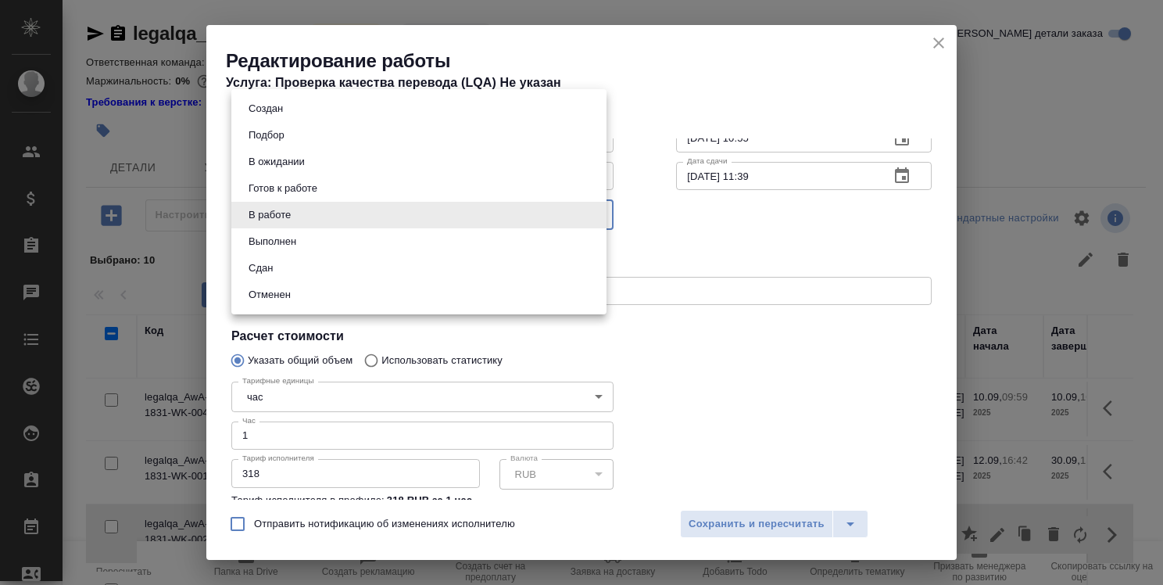
click at [515, 220] on body ".cls-1 fill:#fff; AWATERA [PERSON_NAME] Спецификации Заказы 0 Чаты Todo Проекты…" at bounding box center [581, 292] width 1163 height 585
click at [491, 259] on li "Сдан" at bounding box center [418, 268] width 375 height 27
type input "closed"
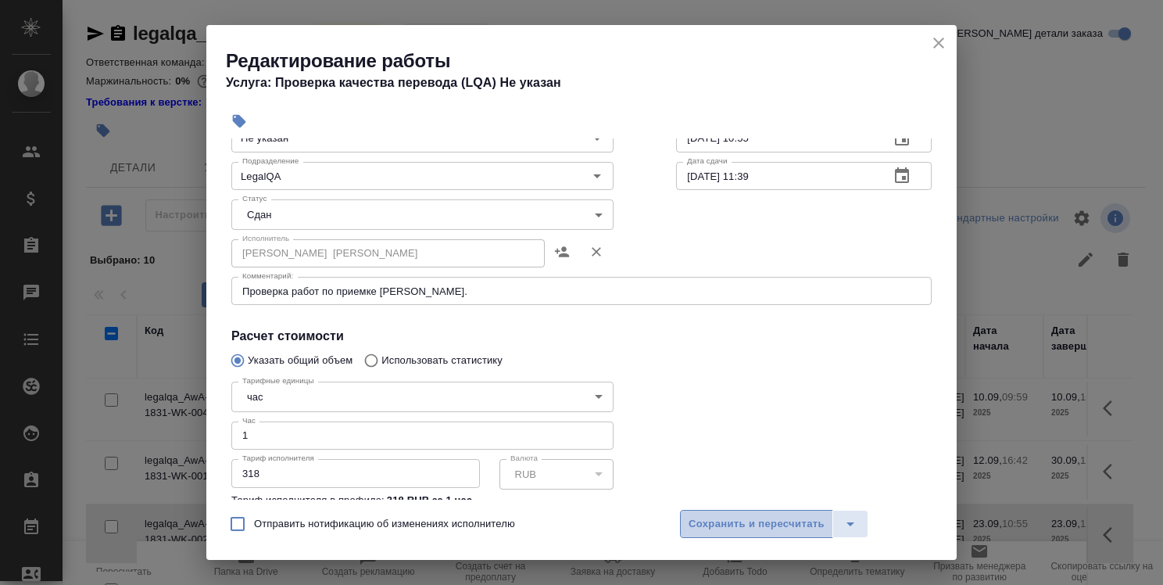
click at [728, 519] on span "Сохранить и пересчитать" at bounding box center [757, 524] width 136 height 18
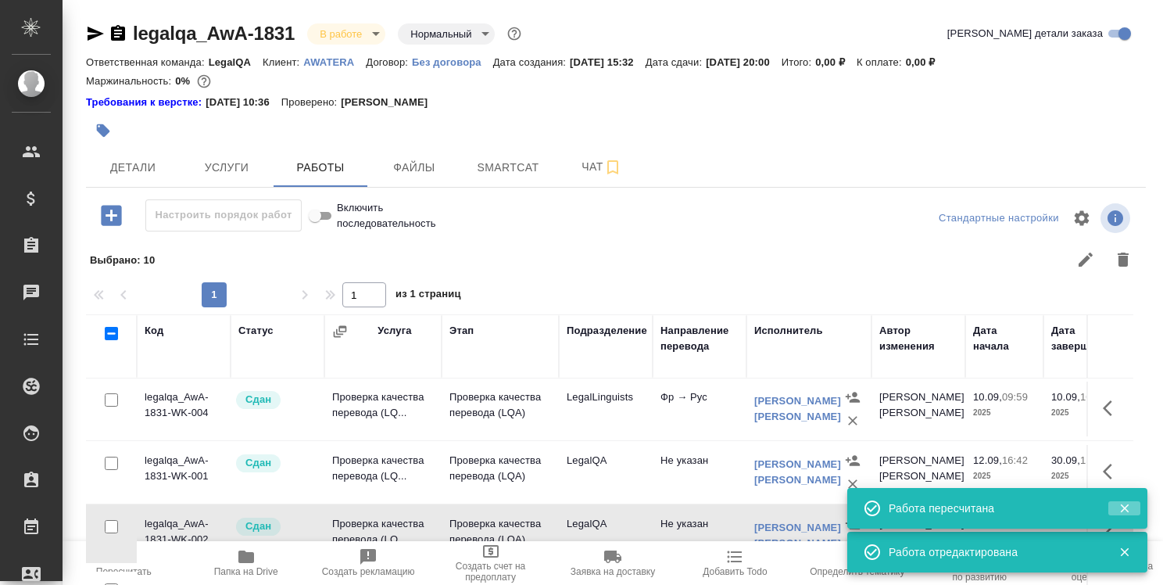
click at [1126, 506] on icon "button" at bounding box center [1124, 508] width 9 height 9
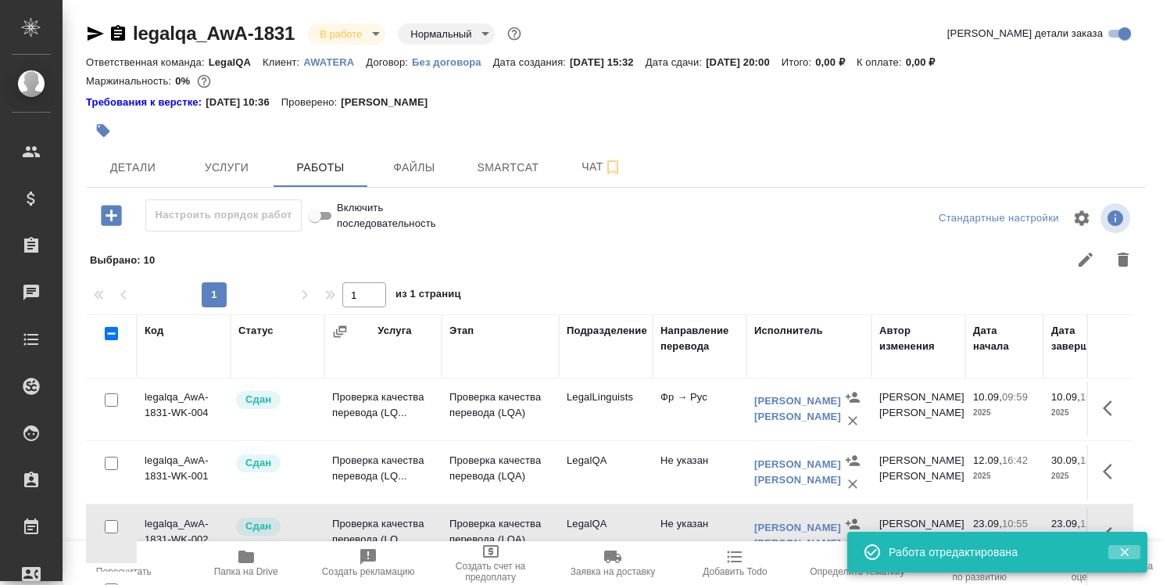
click at [1120, 550] on icon "button" at bounding box center [1125, 552] width 14 height 14
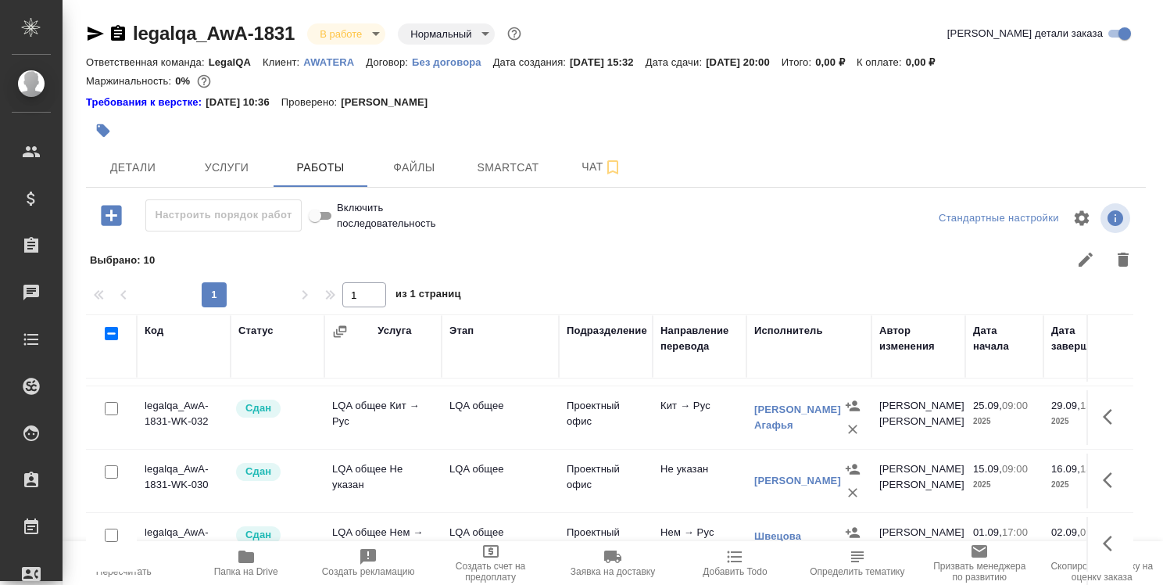
scroll to position [0, 0]
